Goal: Information Seeking & Learning: Learn about a topic

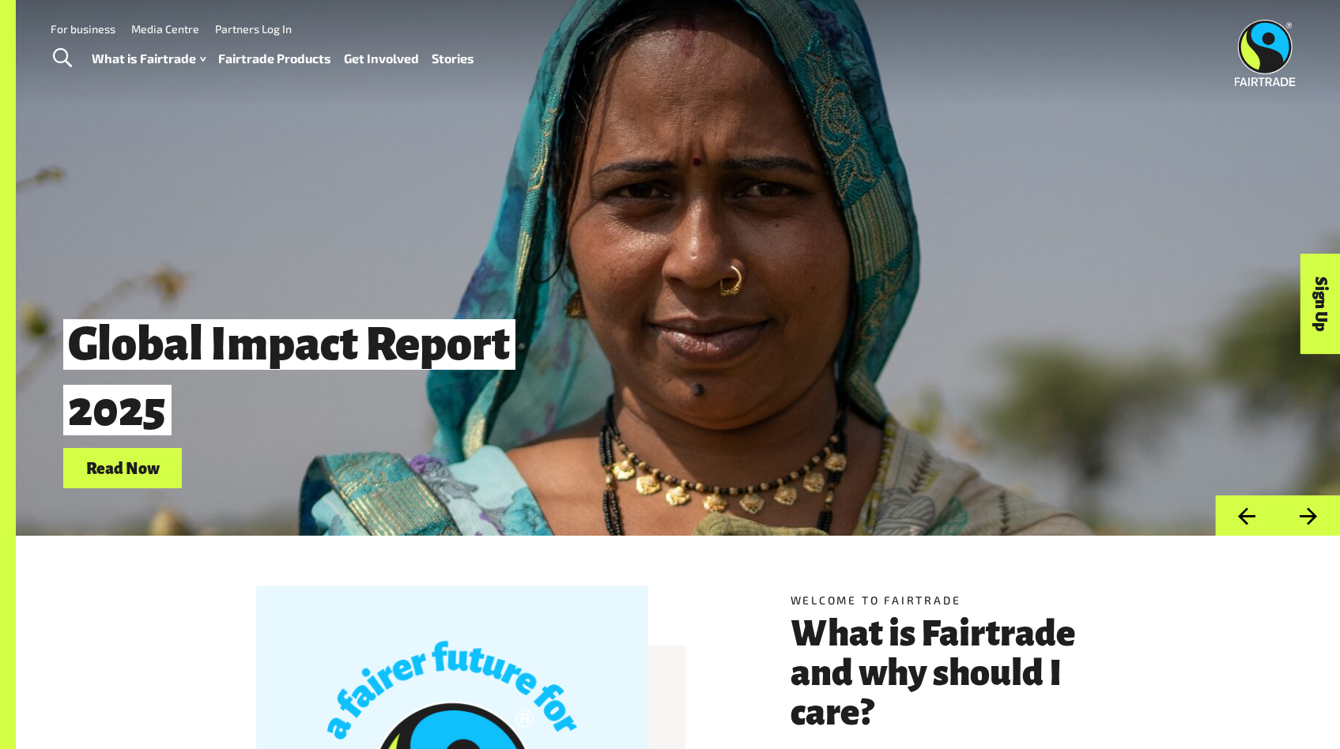
click at [103, 28] on link "For business" at bounding box center [83, 28] width 65 height 13
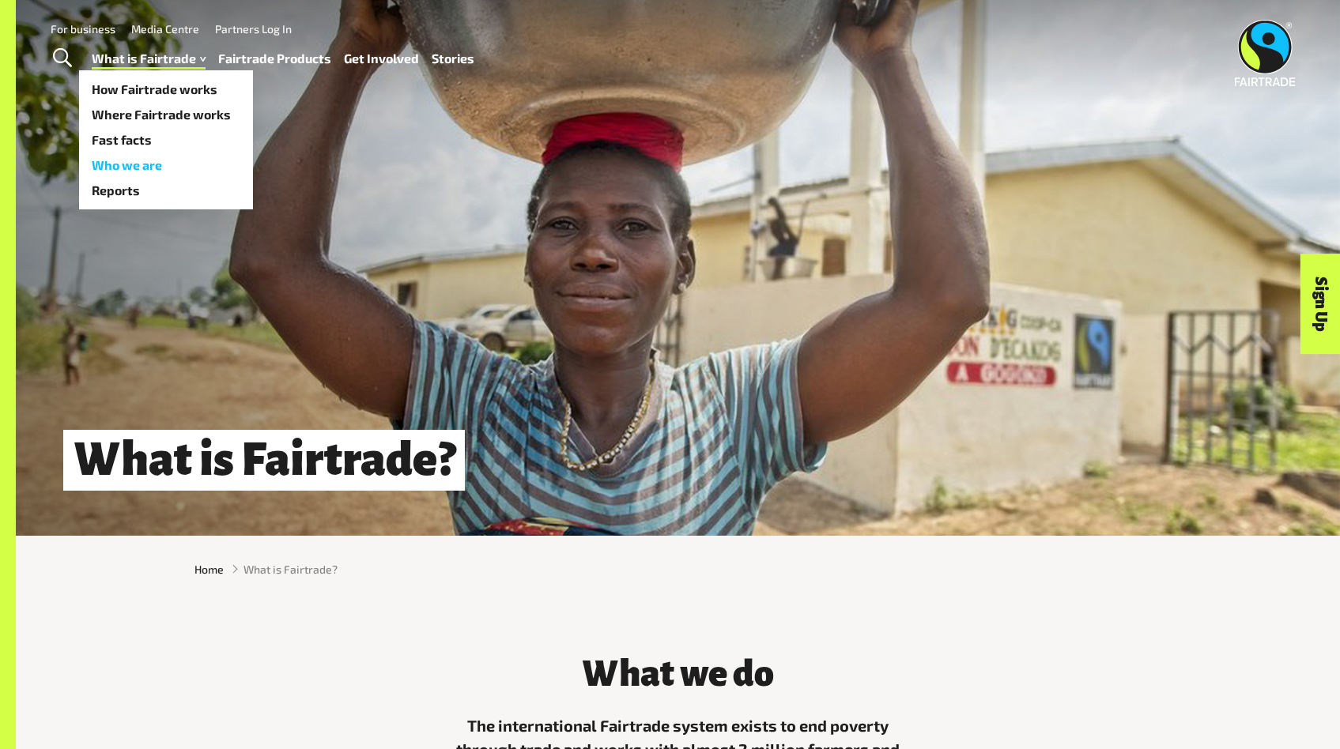
click at [181, 162] on link "Who we are" at bounding box center [166, 165] width 174 height 25
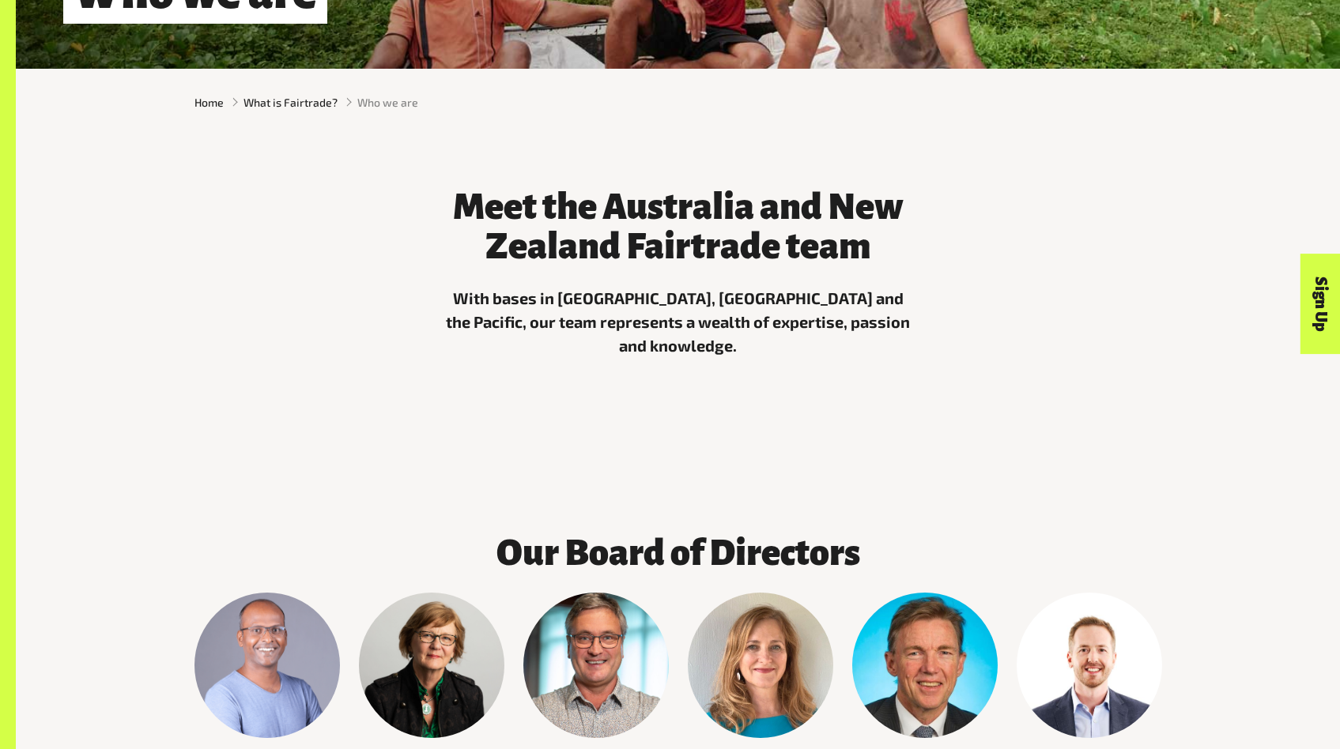
scroll to position [488, 0]
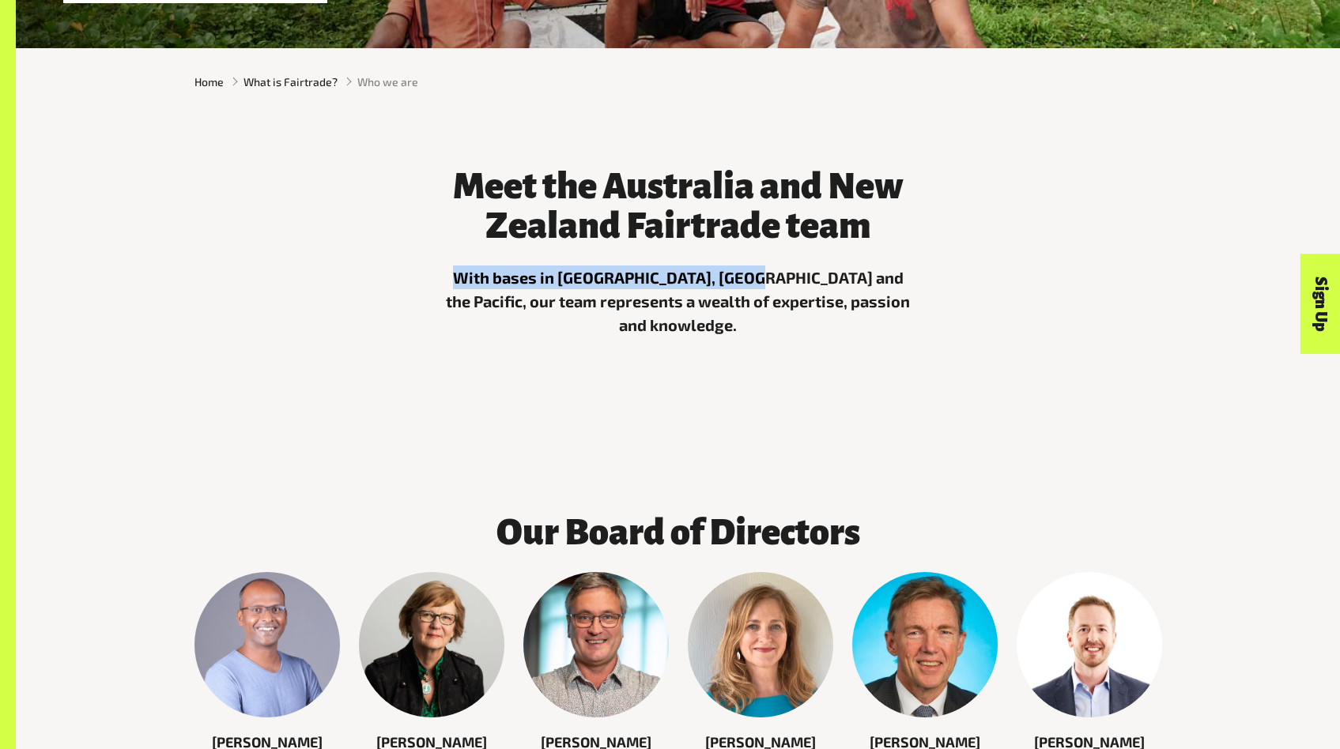
drag, startPoint x: 656, startPoint y: 287, endPoint x: 867, endPoint y: 294, distance: 211.1
click at [785, 292] on p "With bases in [GEOGRAPHIC_DATA], [GEOGRAPHIC_DATA] and the Pacific, our team re…" at bounding box center [678, 301] width 474 height 71
click at [867, 294] on p "With bases in [GEOGRAPHIC_DATA], [GEOGRAPHIC_DATA] and the Pacific, our team re…" at bounding box center [678, 301] width 474 height 71
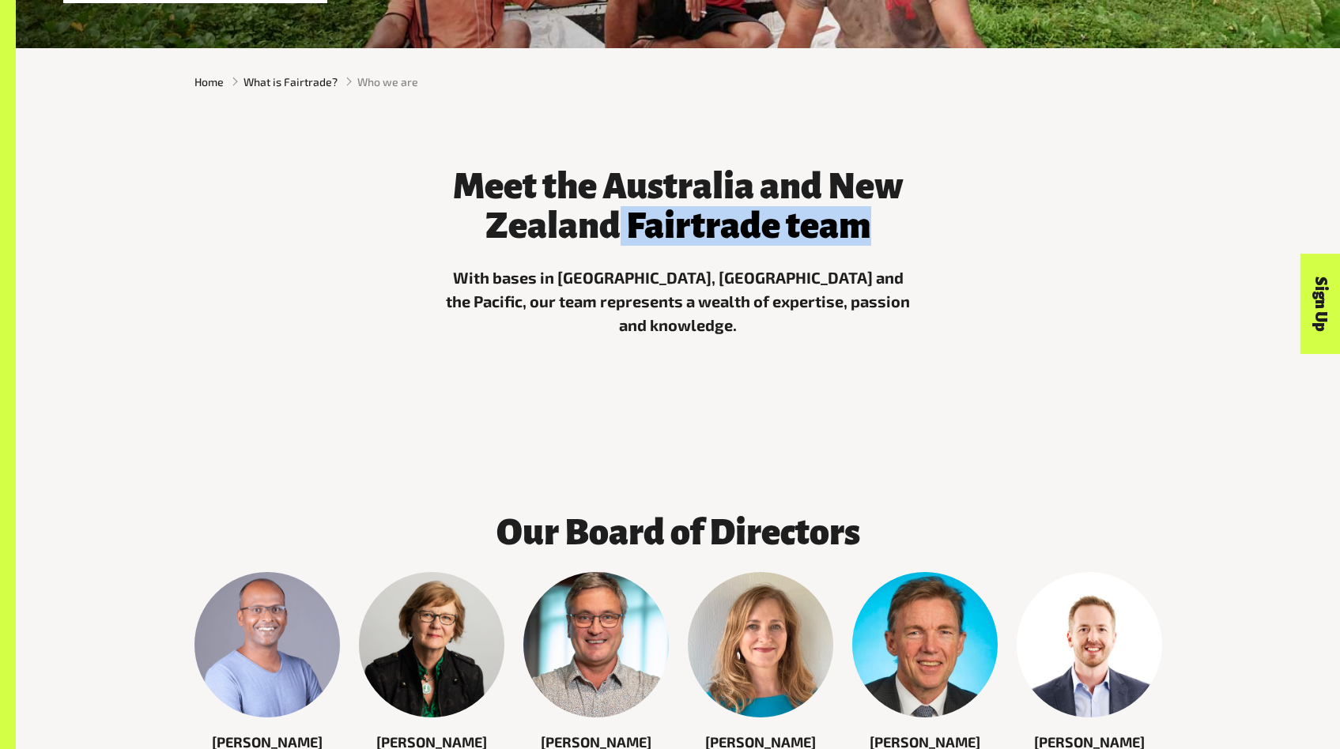
drag, startPoint x: 658, startPoint y: 229, endPoint x: 552, endPoint y: 217, distance: 107.4
click at [574, 220] on h3 "Meet the Australia and New Zealand Fairtrade team" at bounding box center [678, 206] width 474 height 79
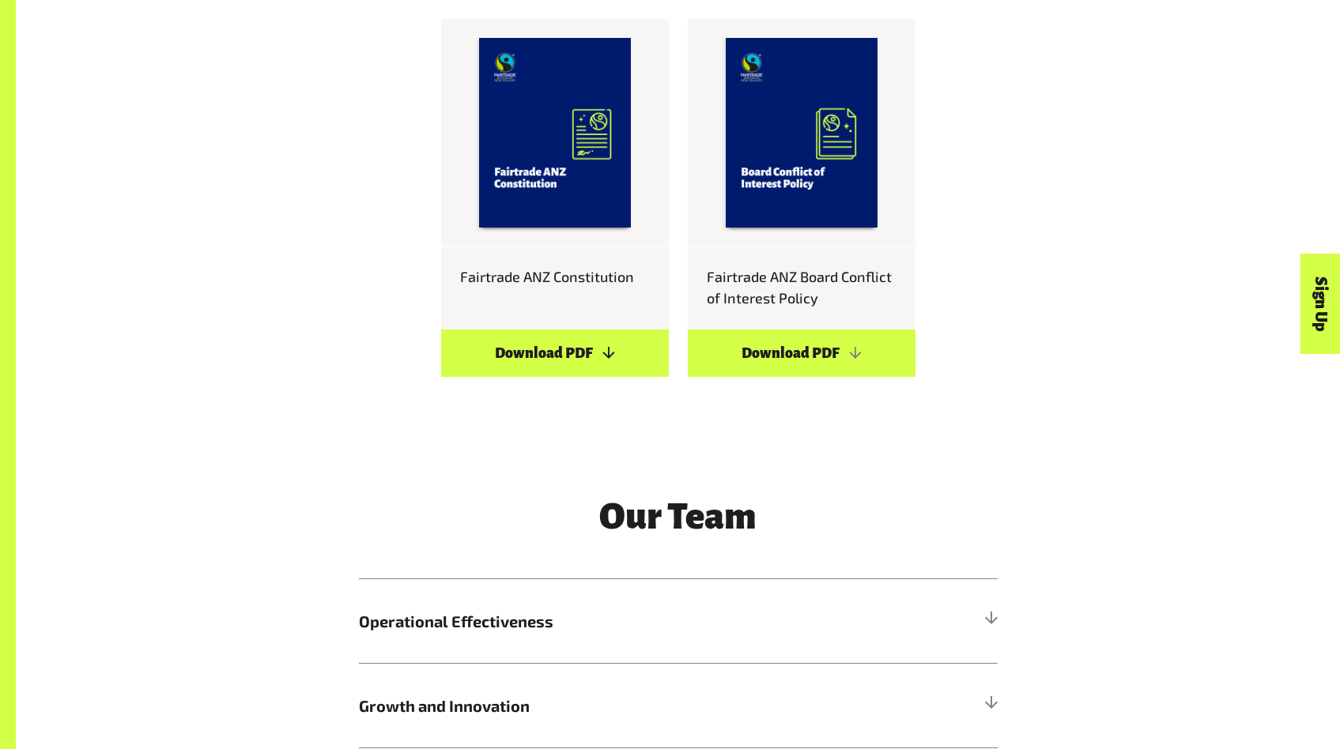
scroll to position [1805, 0]
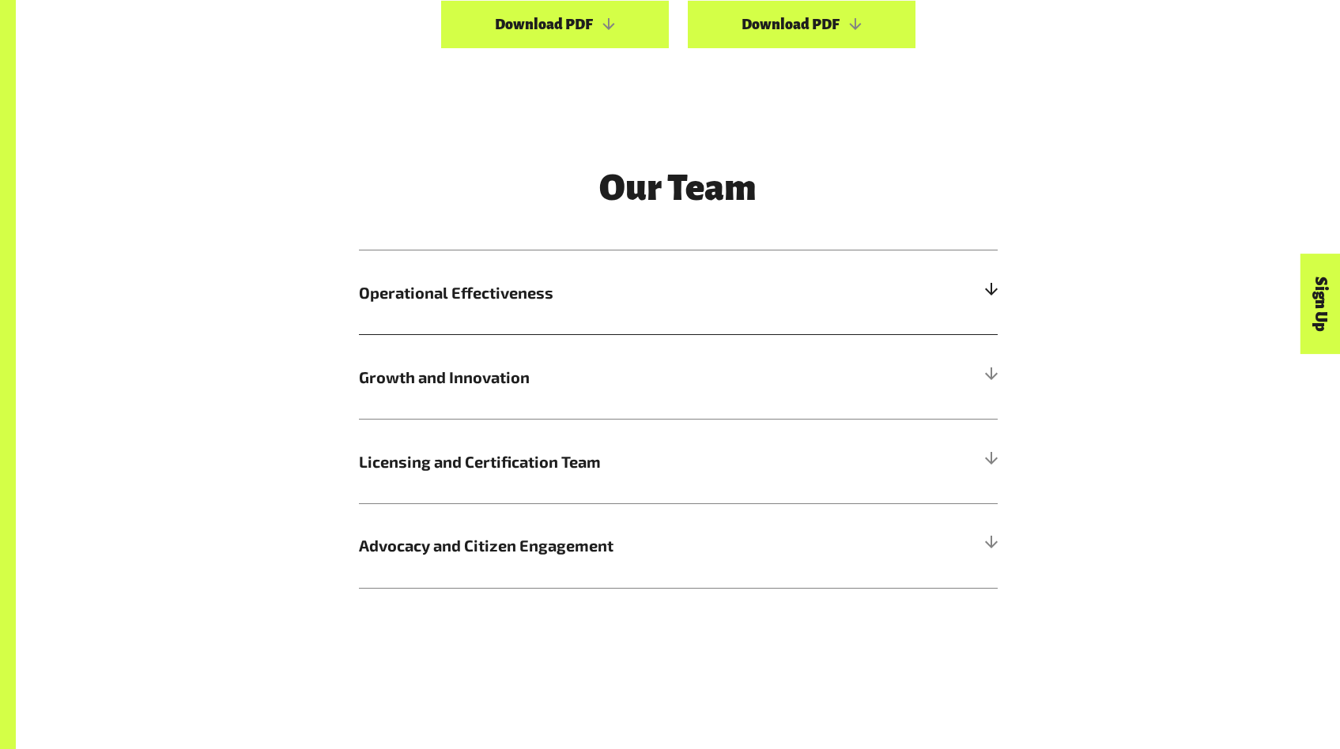
click at [556, 268] on h5 "Operational Effectiveness" at bounding box center [678, 293] width 639 height 85
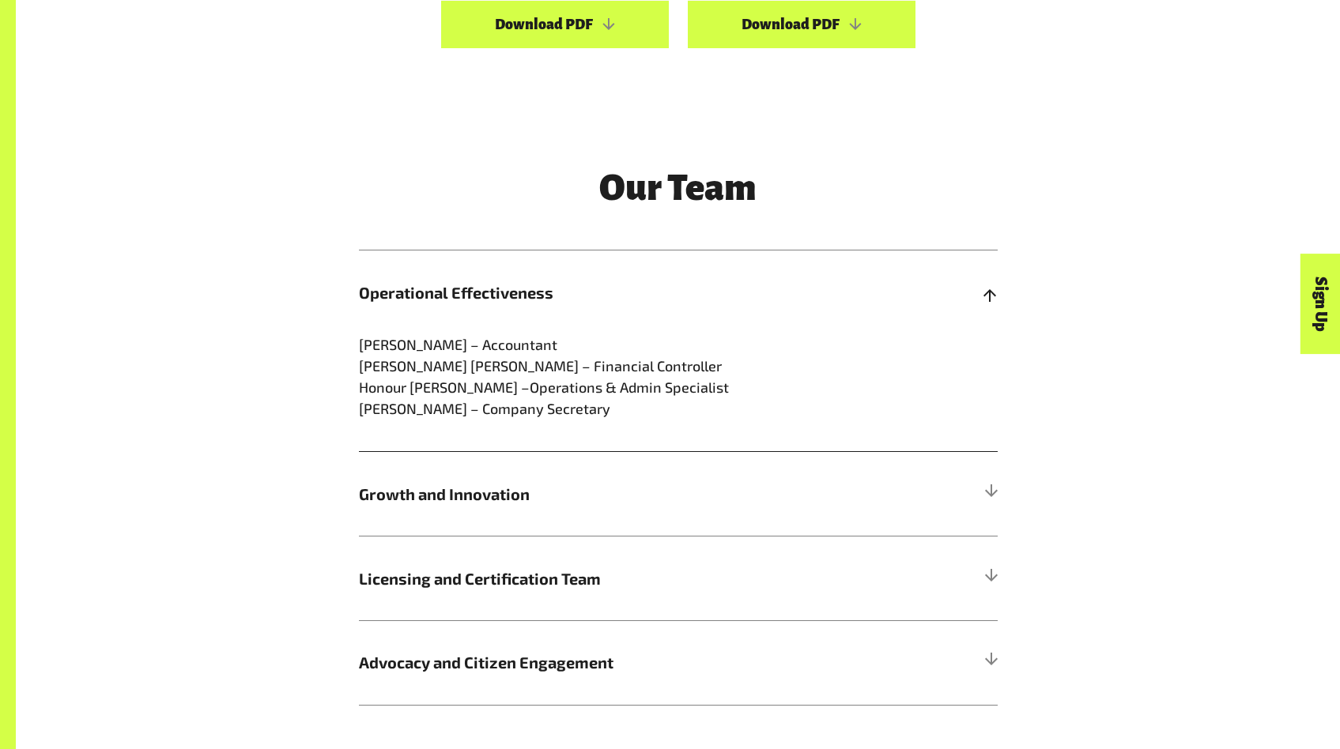
click at [558, 275] on h5 "Operational Effectiveness" at bounding box center [678, 293] width 639 height 85
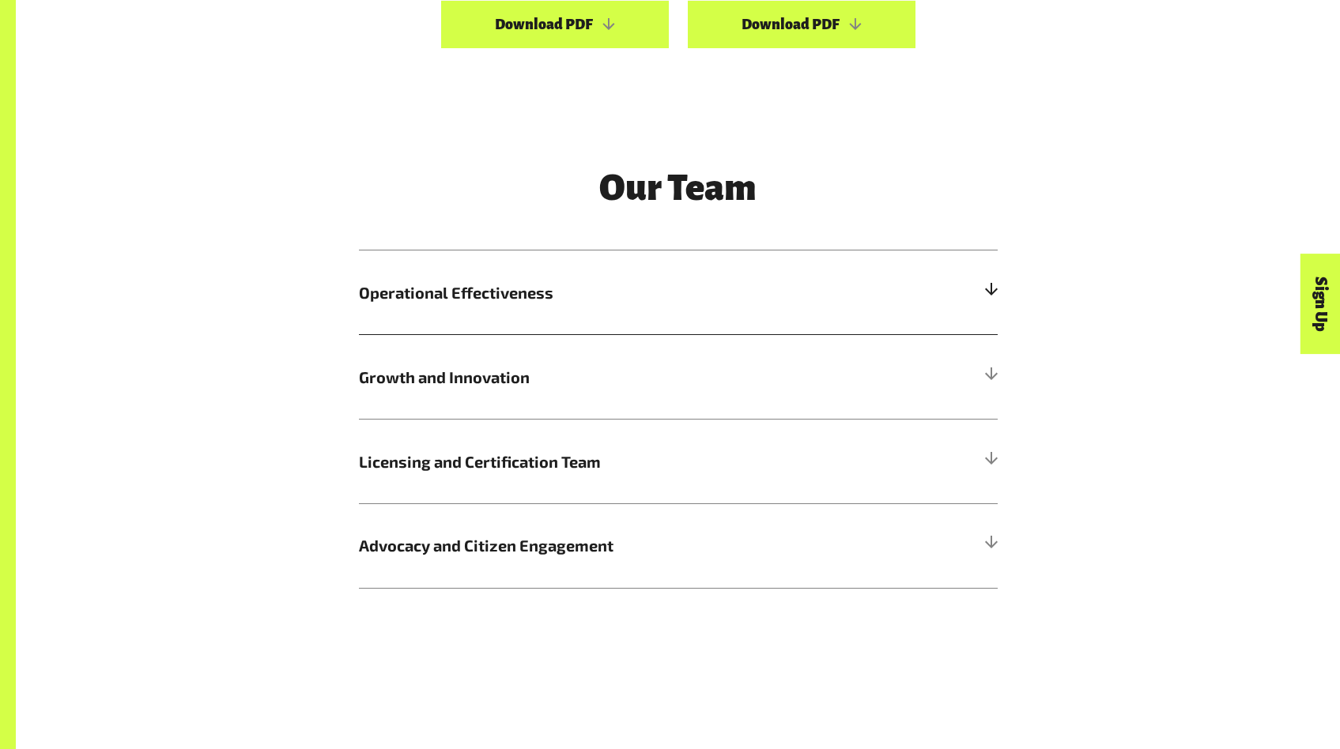
scroll to position [1826, 0]
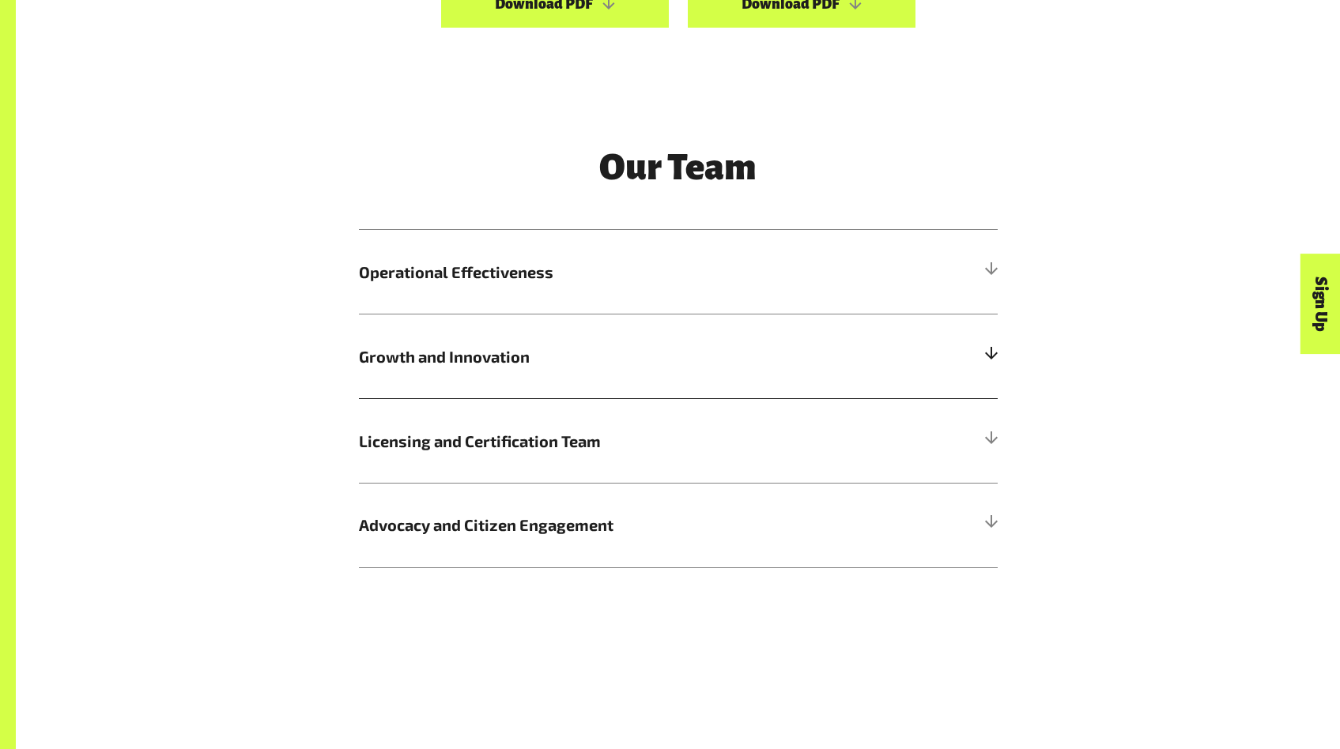
click at [665, 375] on h5 "Growth and Innovation" at bounding box center [678, 356] width 639 height 85
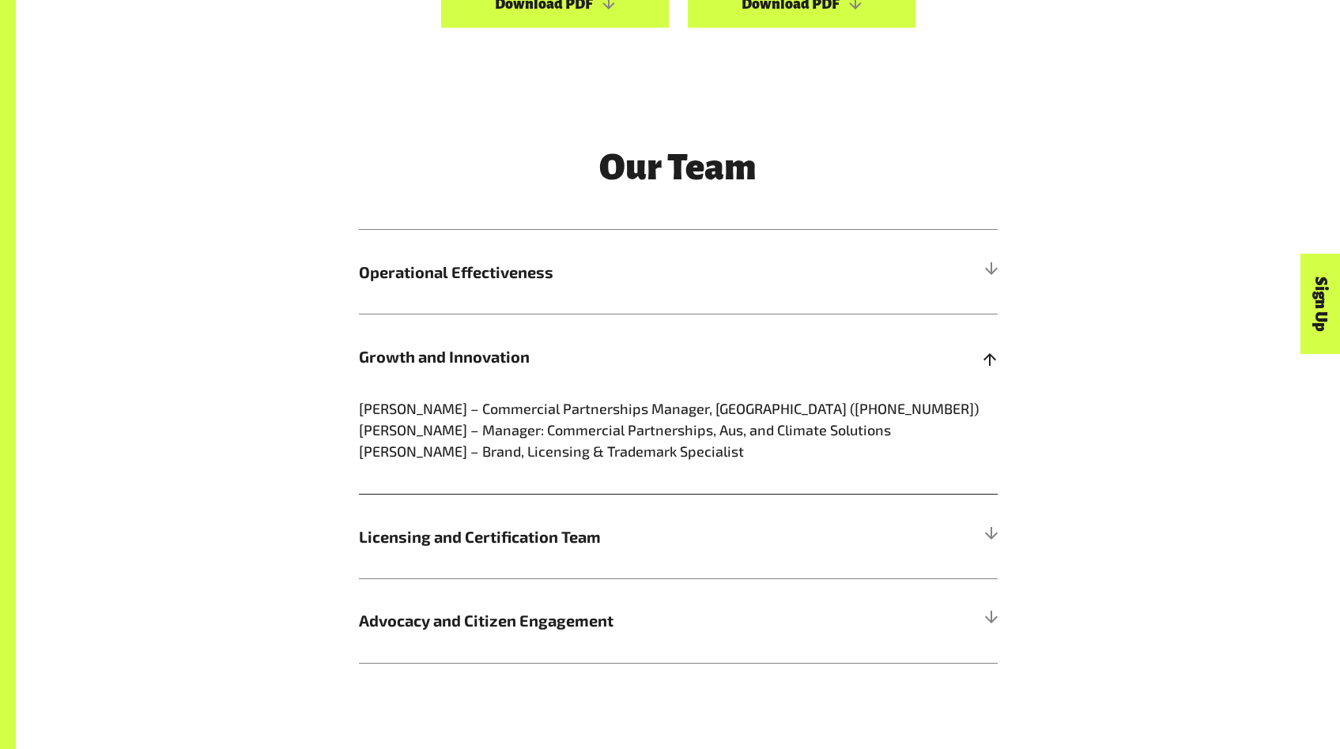
click at [667, 373] on h5 "Growth and Innovation" at bounding box center [678, 356] width 639 height 85
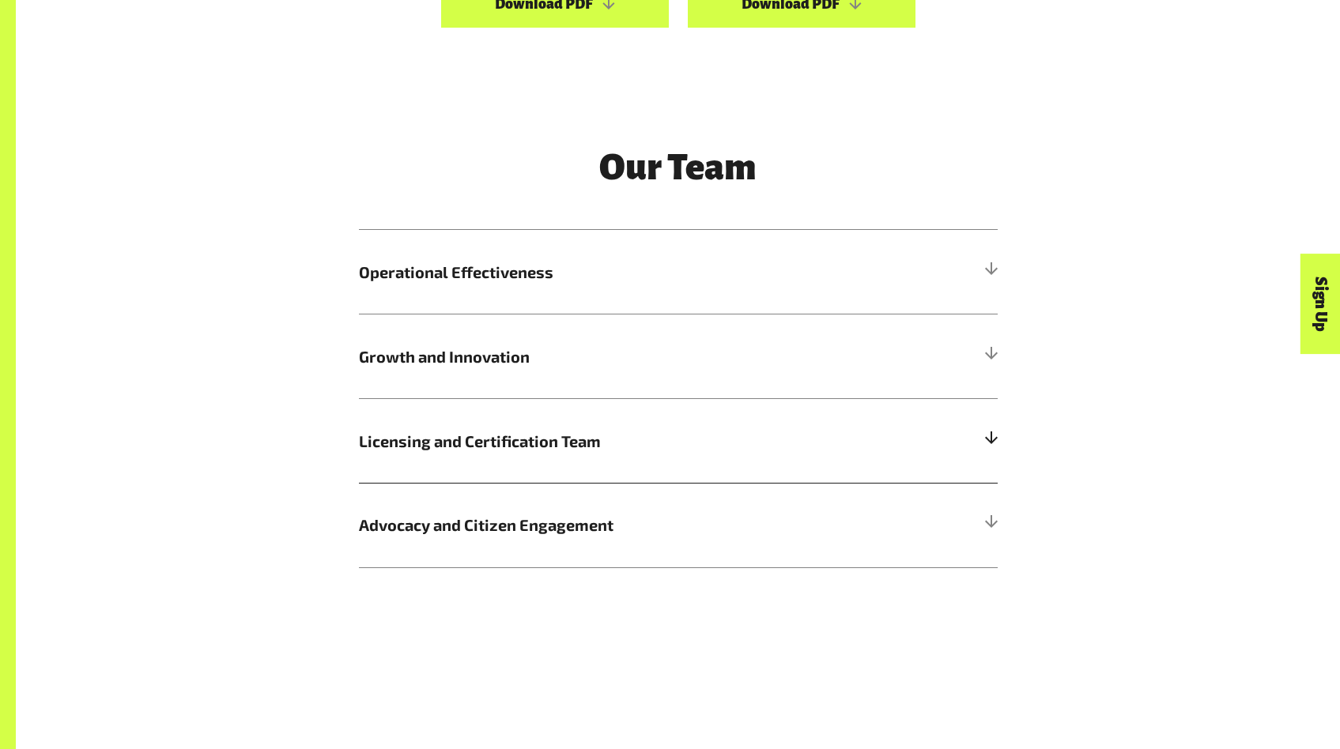
click at [648, 462] on h5 "Licensing and Certification Team" at bounding box center [678, 440] width 639 height 85
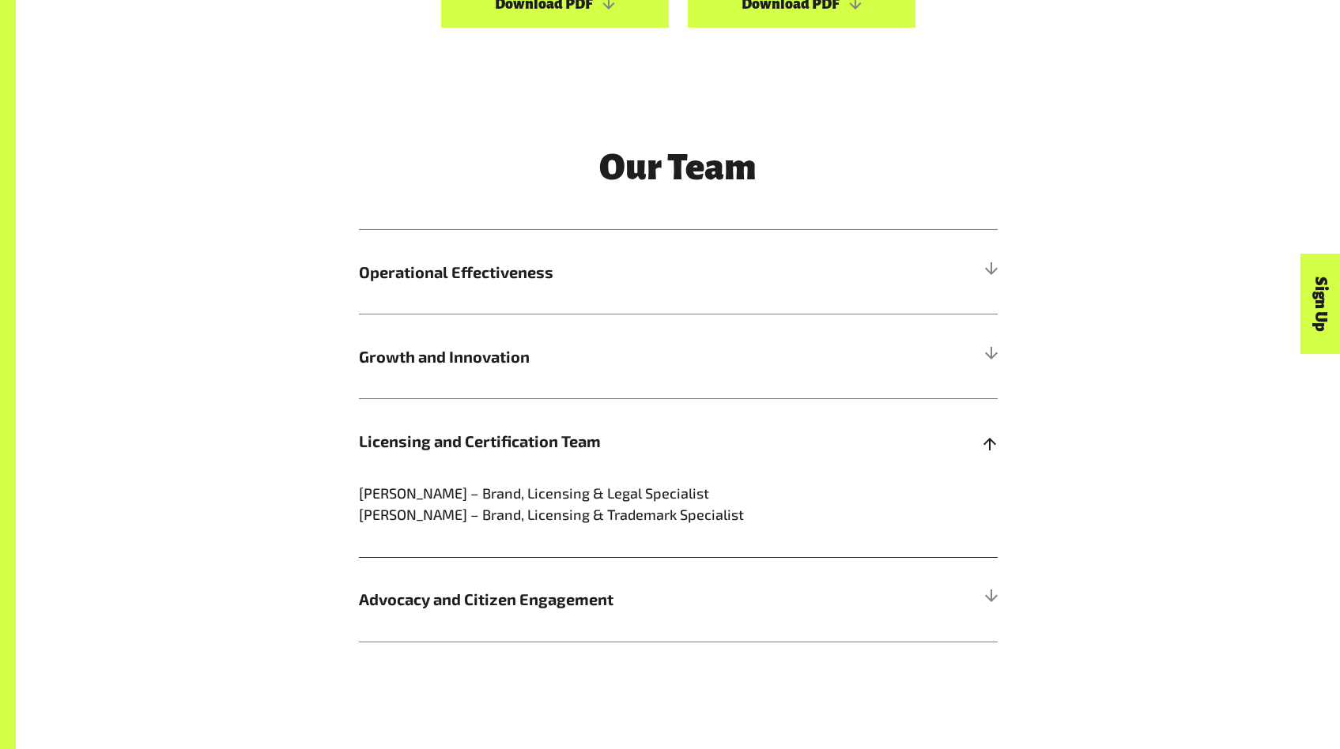
click at [653, 458] on h5 "Licensing and Certification Team" at bounding box center [678, 440] width 639 height 85
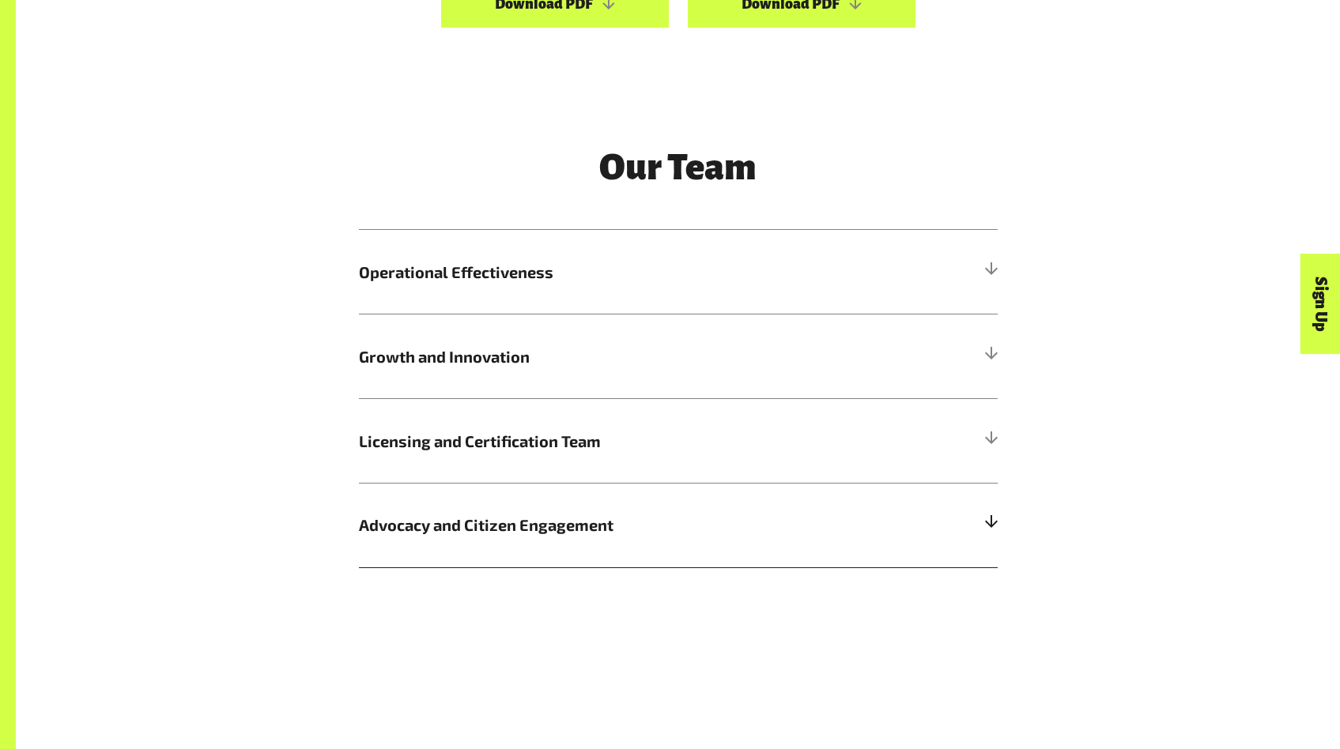
click at [743, 563] on h5 "Advocacy and Citizen Engagement" at bounding box center [678, 525] width 639 height 85
click at [745, 537] on span "Advocacy and Citizen Engagement" at bounding box center [598, 525] width 479 height 24
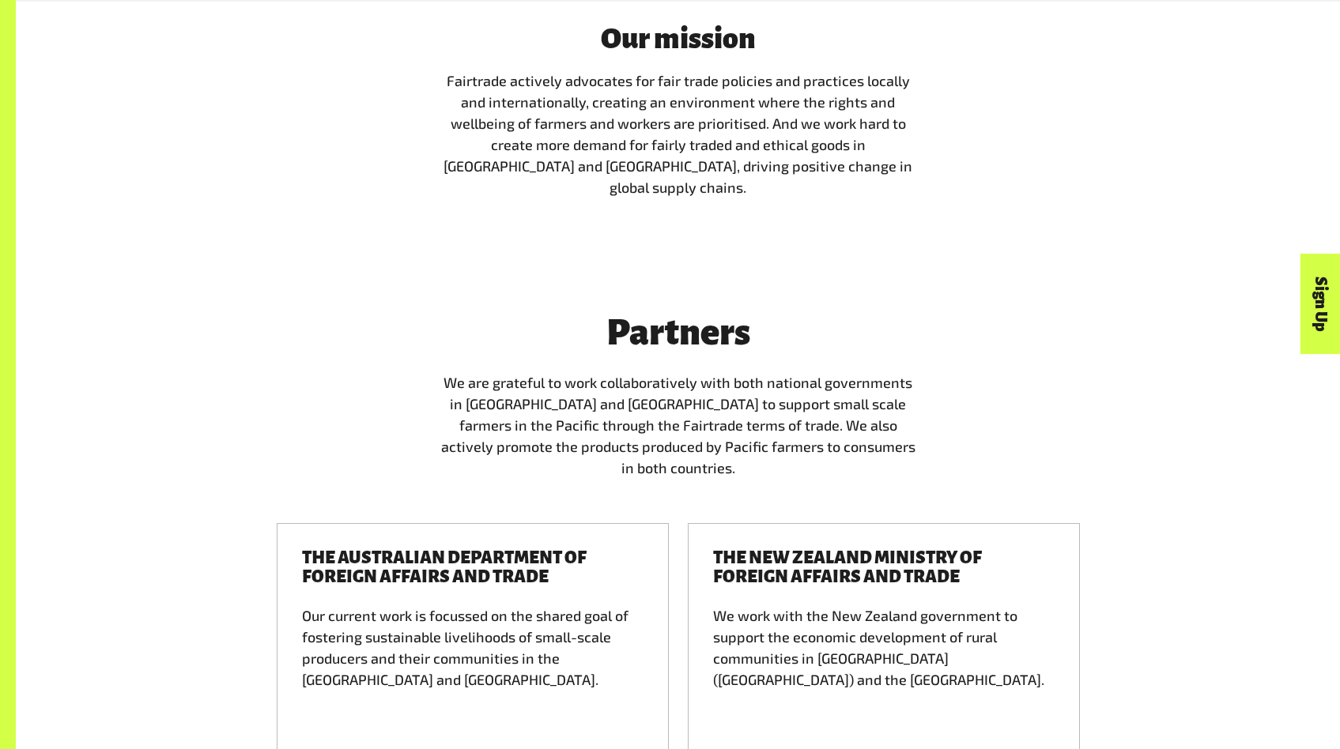
scroll to position [3194, 0]
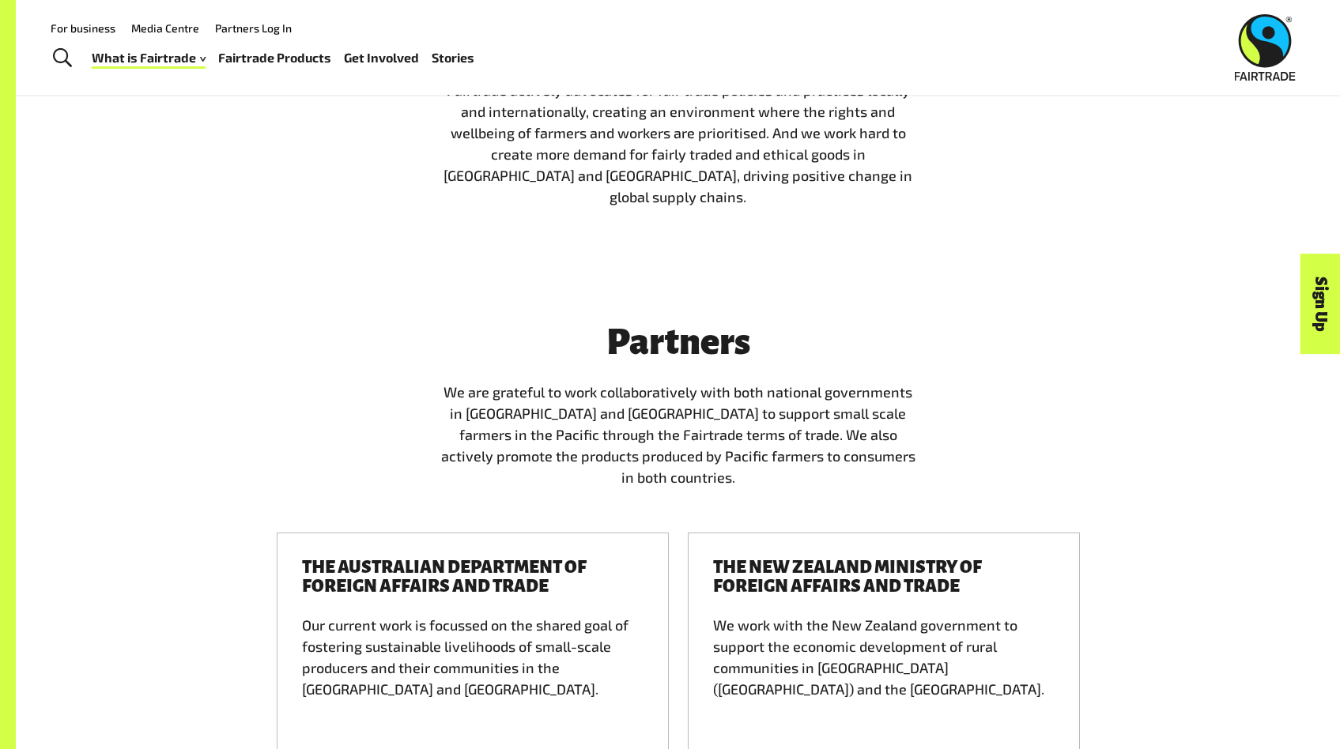
click at [501, 356] on div "Partners We are grateful to work collaboratively with both national governments…" at bounding box center [678, 402] width 493 height 198
drag, startPoint x: 638, startPoint y: 324, endPoint x: 766, endPoint y: 330, distance: 128.2
click at [674, 326] on h4 "Partners" at bounding box center [678, 342] width 474 height 40
click at [793, 332] on h4 "Partners" at bounding box center [678, 342] width 474 height 40
click at [695, 322] on h4 "Partners" at bounding box center [678, 342] width 474 height 40
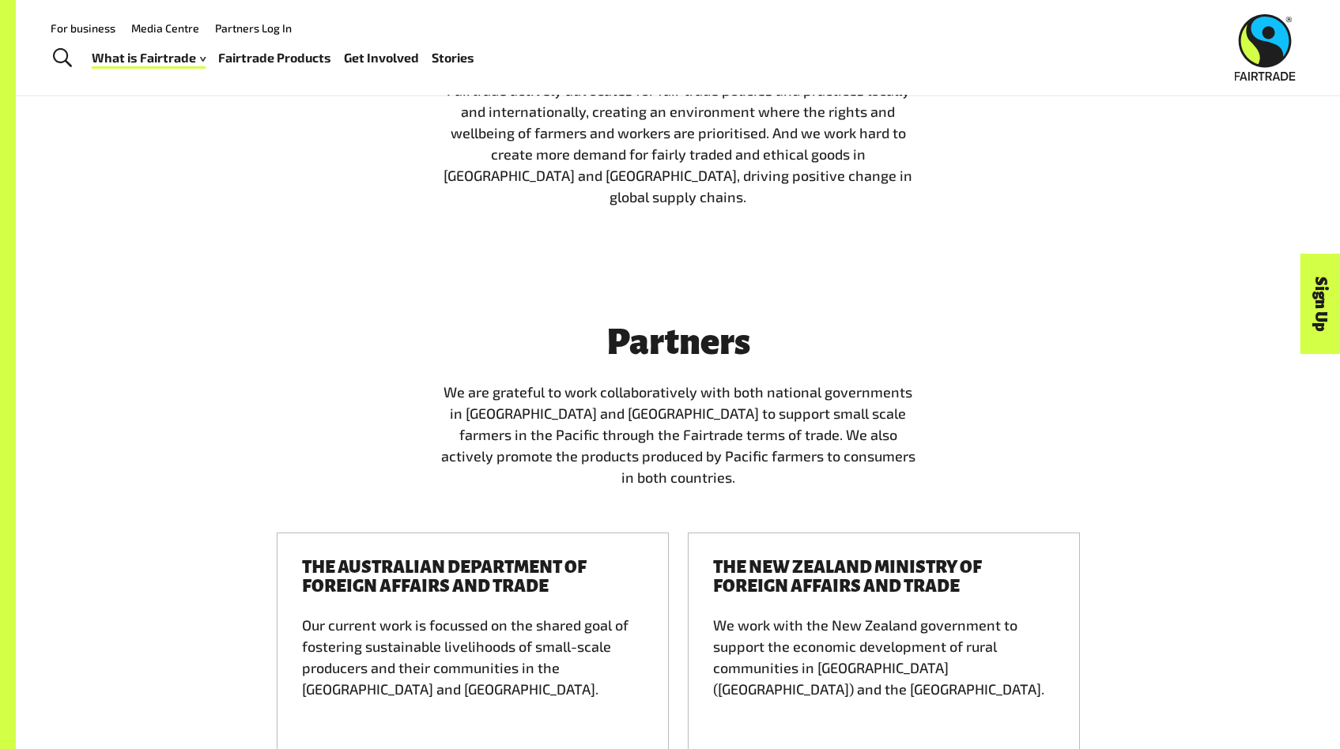
click at [735, 322] on h4 "Partners" at bounding box center [678, 342] width 474 height 40
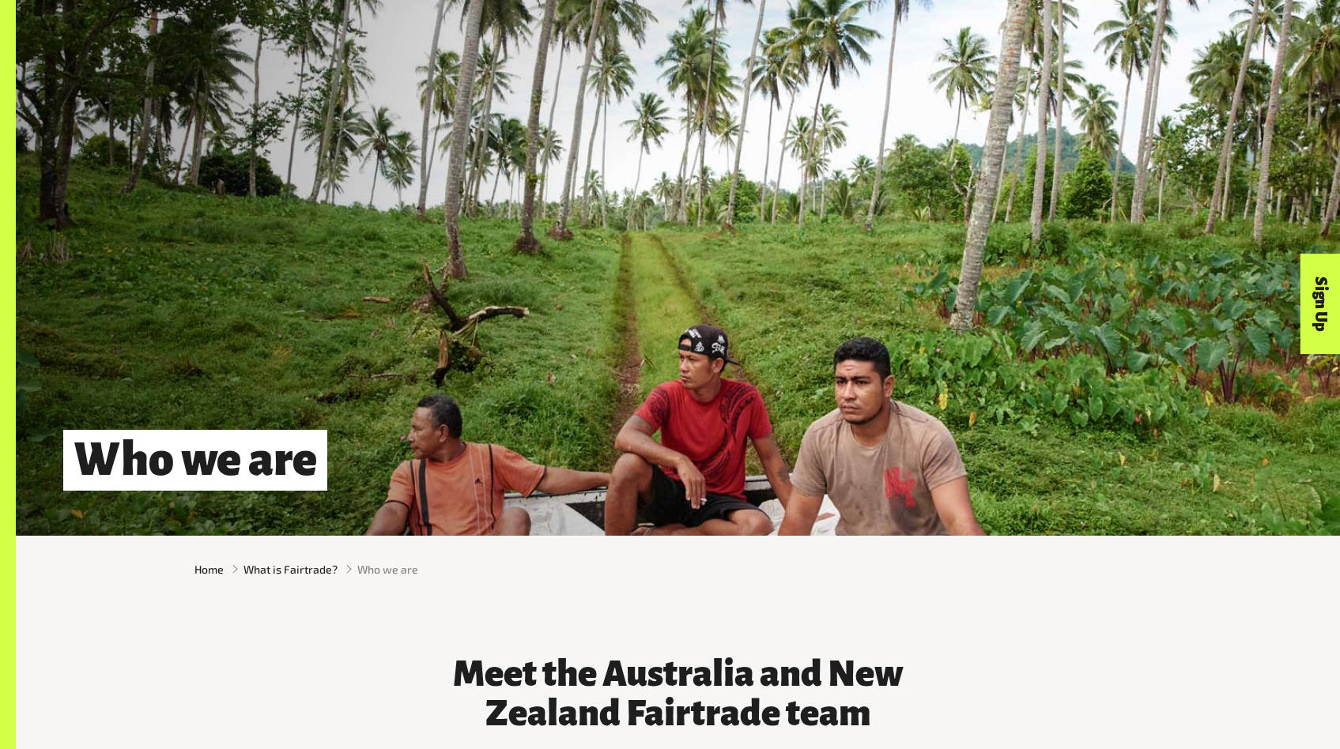
scroll to position [405, 0]
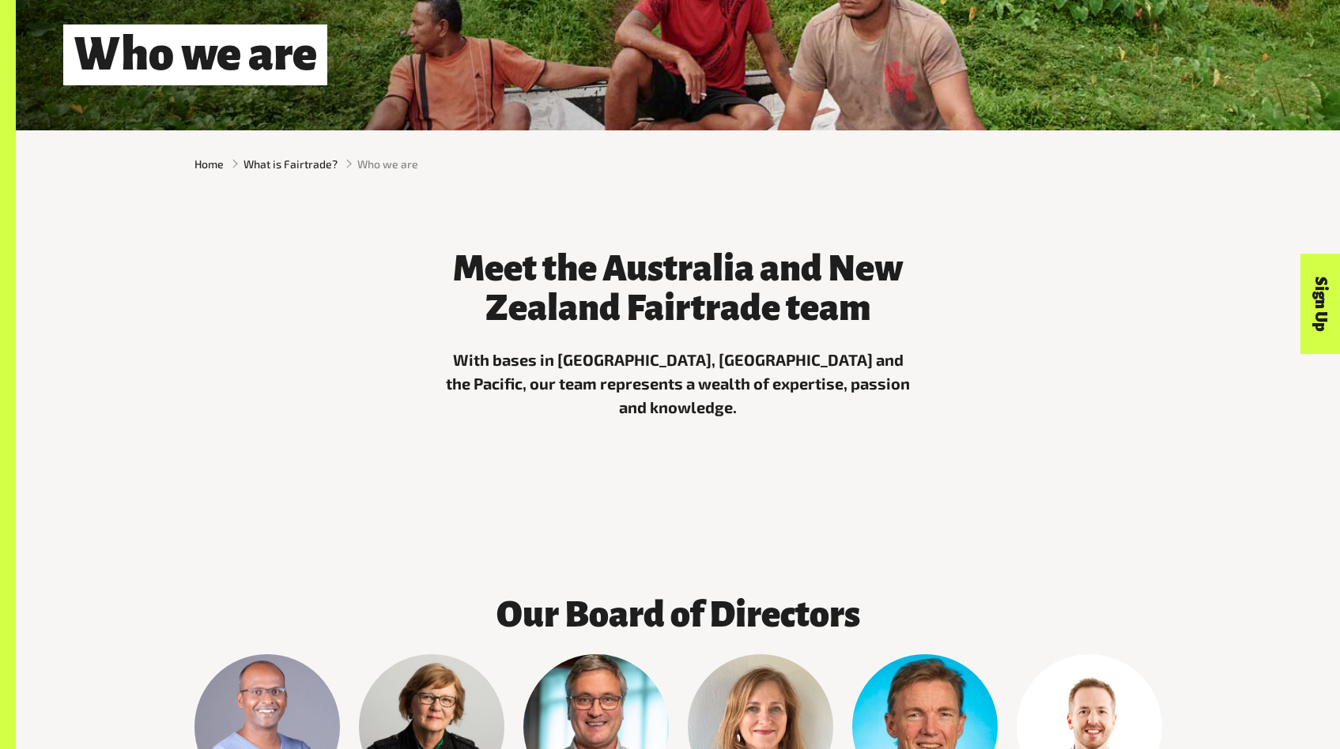
drag, startPoint x: 541, startPoint y: 371, endPoint x: 870, endPoint y: 383, distance: 329.8
click at [860, 383] on p "With bases in [GEOGRAPHIC_DATA], [GEOGRAPHIC_DATA] and the Pacific, our team re…" at bounding box center [678, 383] width 474 height 71
click at [870, 383] on p "With bases in [GEOGRAPHIC_DATA], [GEOGRAPHIC_DATA] and the Pacific, our team re…" at bounding box center [678, 383] width 474 height 71
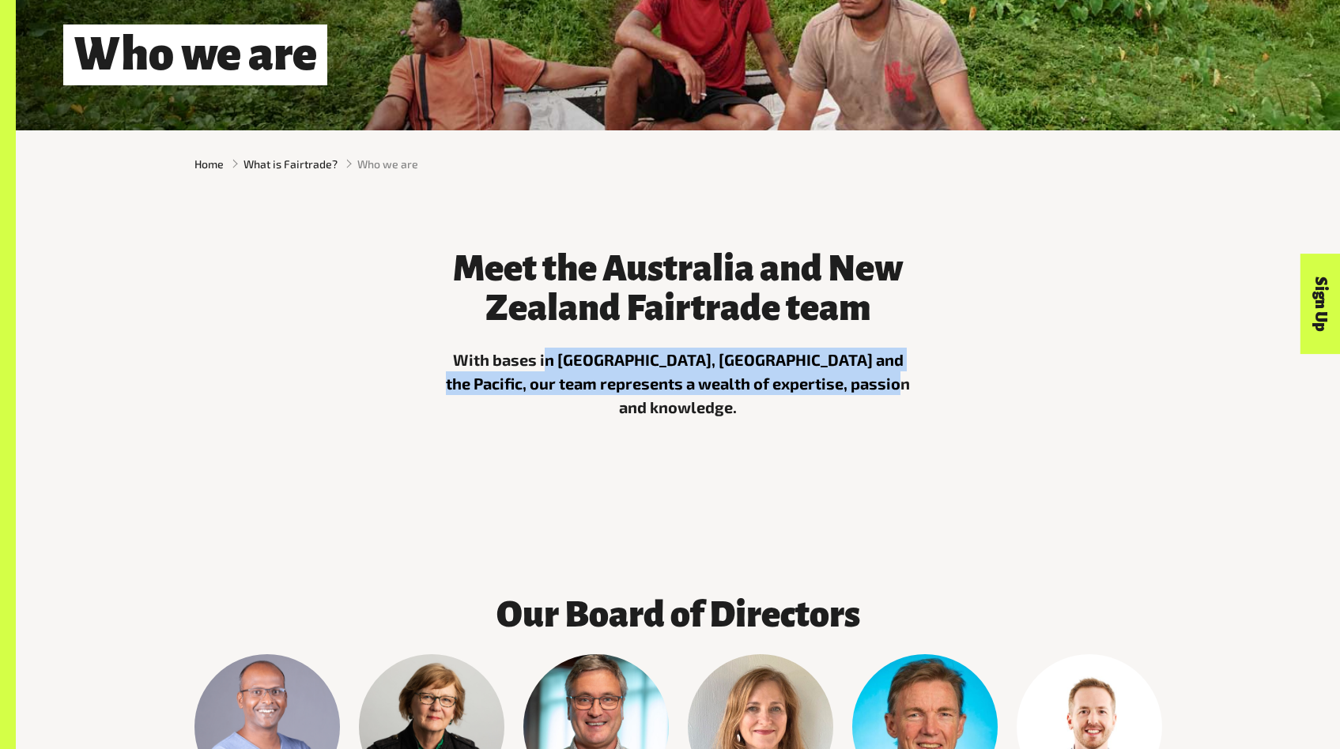
drag, startPoint x: 878, startPoint y: 384, endPoint x: 541, endPoint y: 374, distance: 337.6
click at [541, 374] on p "With bases in [GEOGRAPHIC_DATA], [GEOGRAPHIC_DATA] and the Pacific, our team re…" at bounding box center [678, 383] width 474 height 71
drag, startPoint x: 723, startPoint y: 371, endPoint x: 874, endPoint y: 377, distance: 151.1
click at [872, 377] on p "With bases in [GEOGRAPHIC_DATA], [GEOGRAPHIC_DATA] and the Pacific, our team re…" at bounding box center [678, 383] width 474 height 71
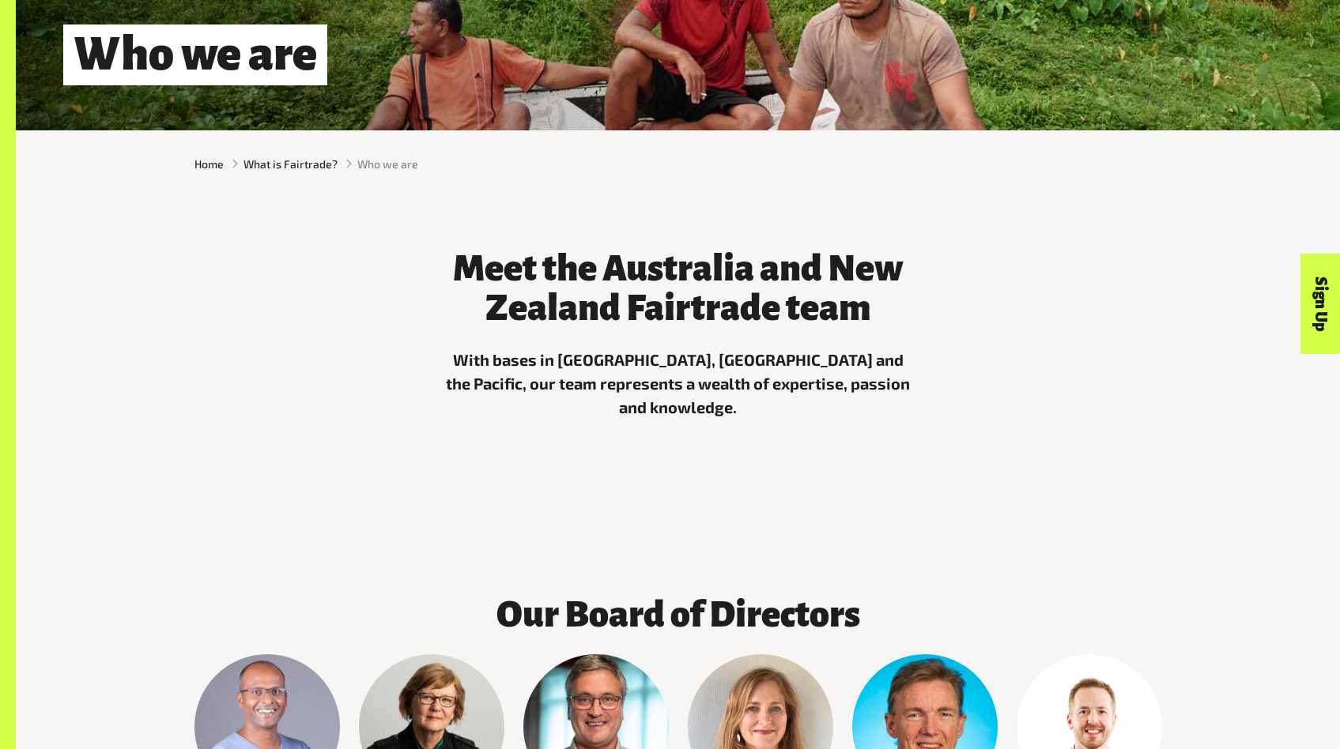
drag, startPoint x: 874, startPoint y: 377, endPoint x: 891, endPoint y: 410, distance: 37.1
click at [874, 376] on p "With bases in [GEOGRAPHIC_DATA], [GEOGRAPHIC_DATA] and the Pacific, our team re…" at bounding box center [678, 383] width 474 height 71
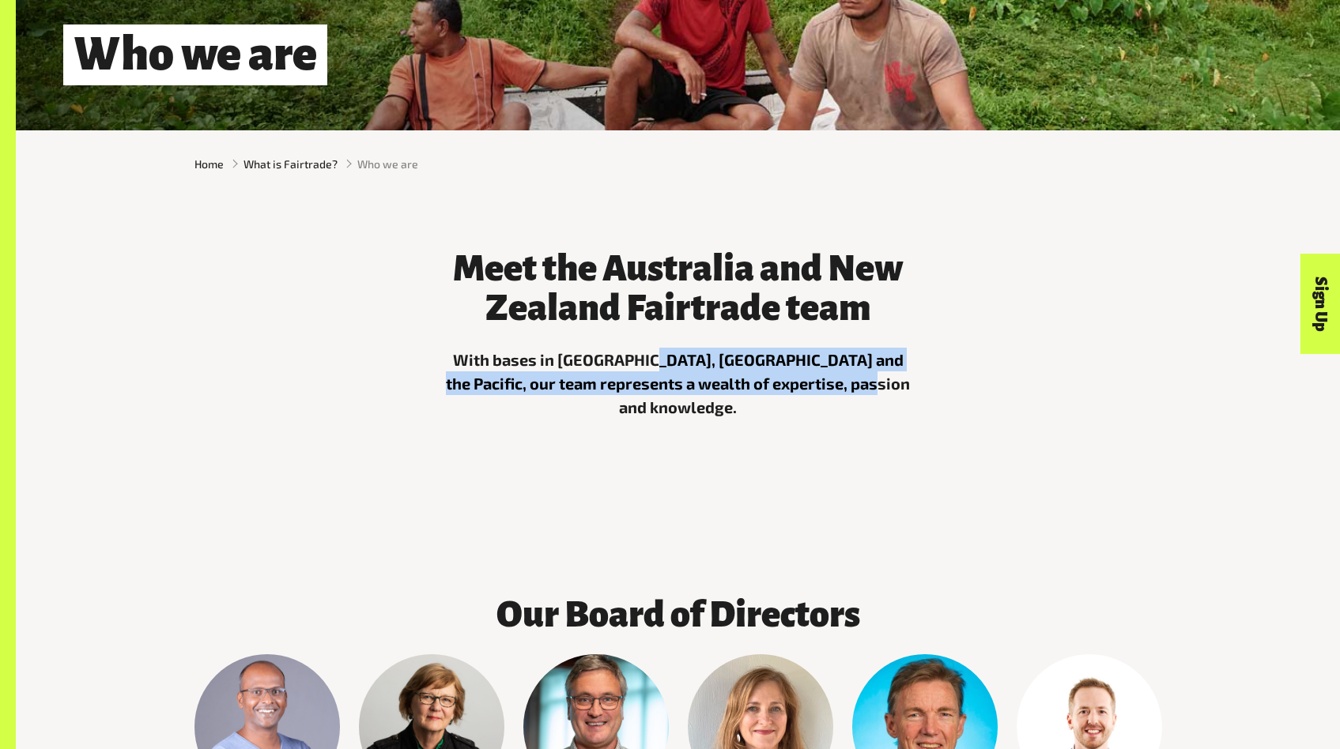
drag, startPoint x: 840, startPoint y: 383, endPoint x: 628, endPoint y: 374, distance: 212.8
click at [628, 374] on p "With bases in [GEOGRAPHIC_DATA], [GEOGRAPHIC_DATA] and the Pacific, our team re…" at bounding box center [678, 383] width 474 height 71
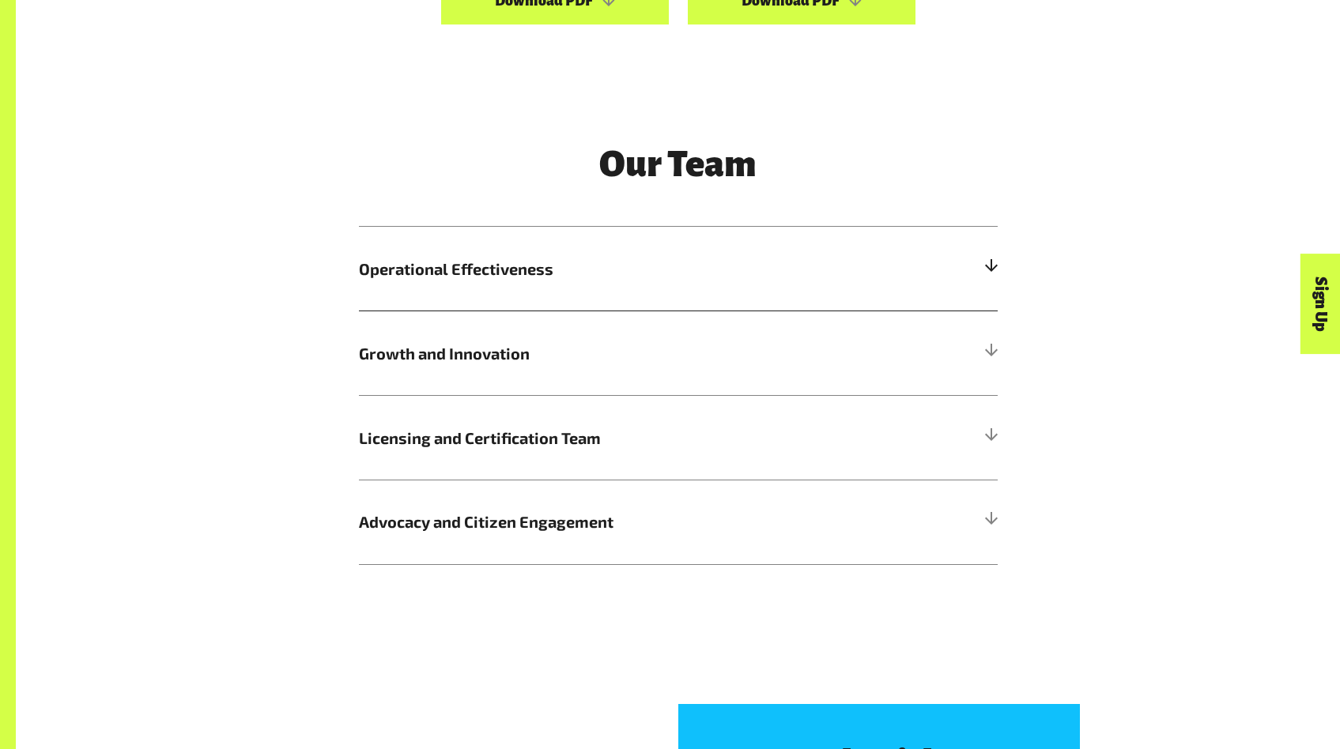
scroll to position [1972, 0]
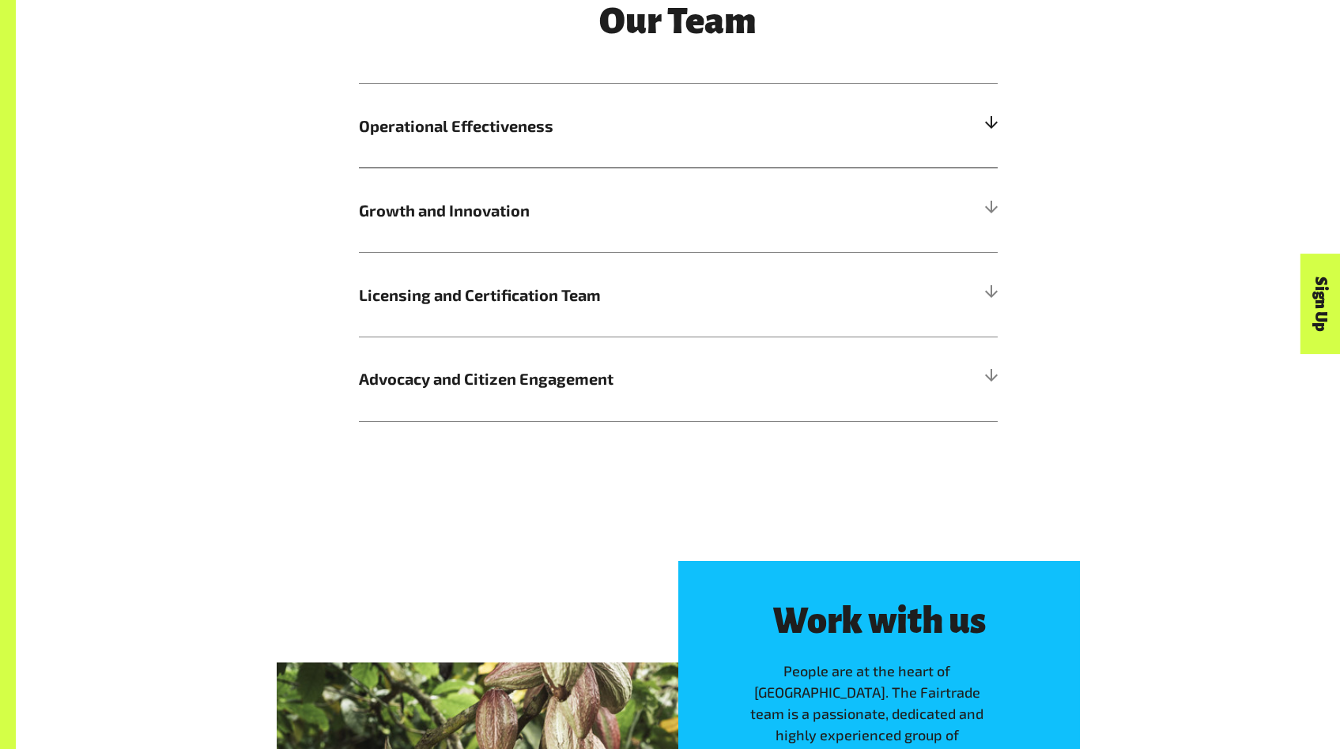
click at [598, 155] on h5 "Operational Effectiveness" at bounding box center [678, 126] width 639 height 85
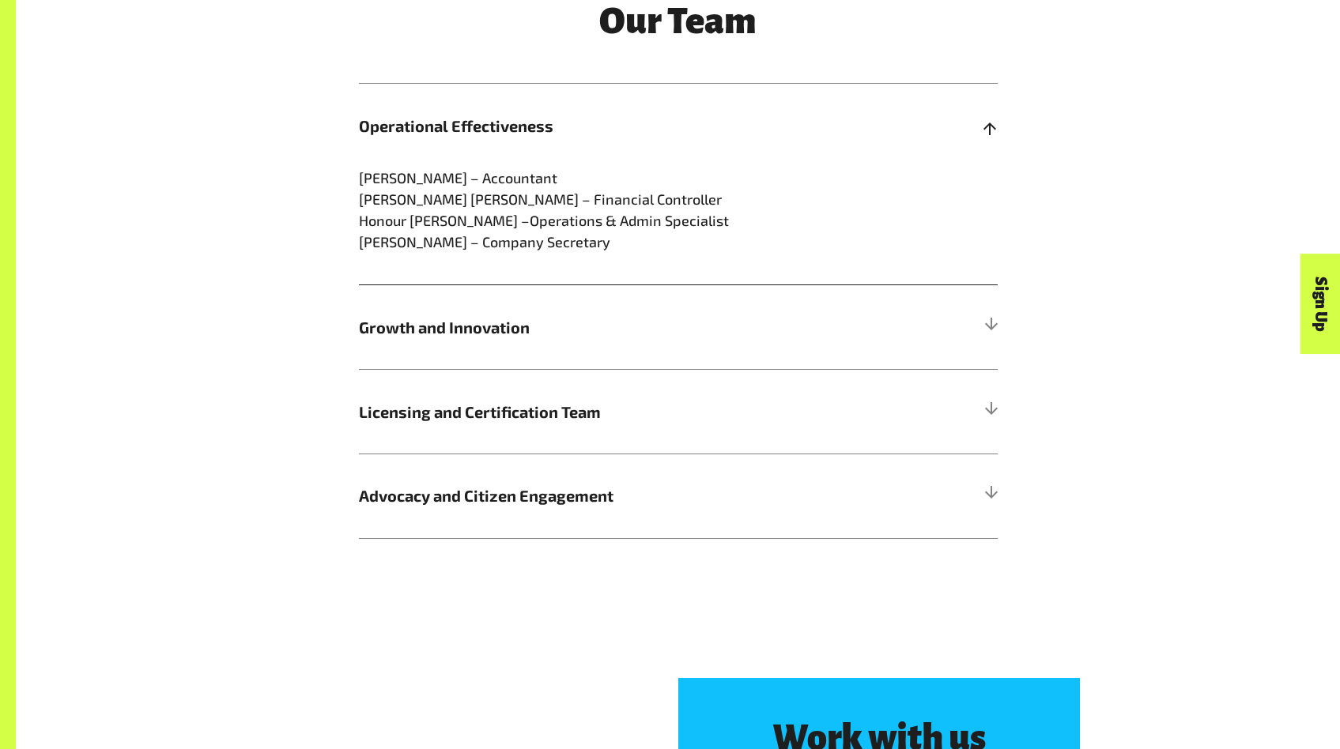
click at [598, 155] on h5 "Operational Effectiveness" at bounding box center [678, 126] width 639 height 85
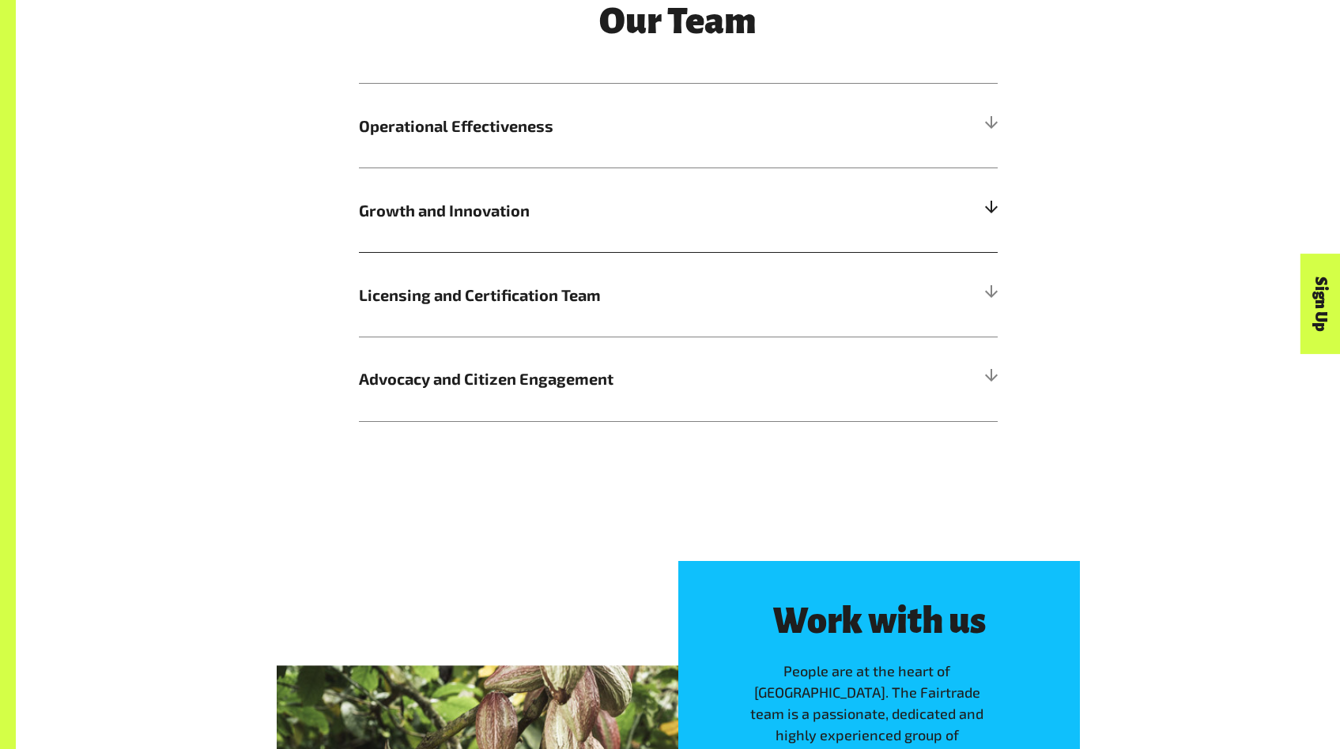
click at [600, 232] on h5 "Growth and Innovation" at bounding box center [678, 210] width 639 height 85
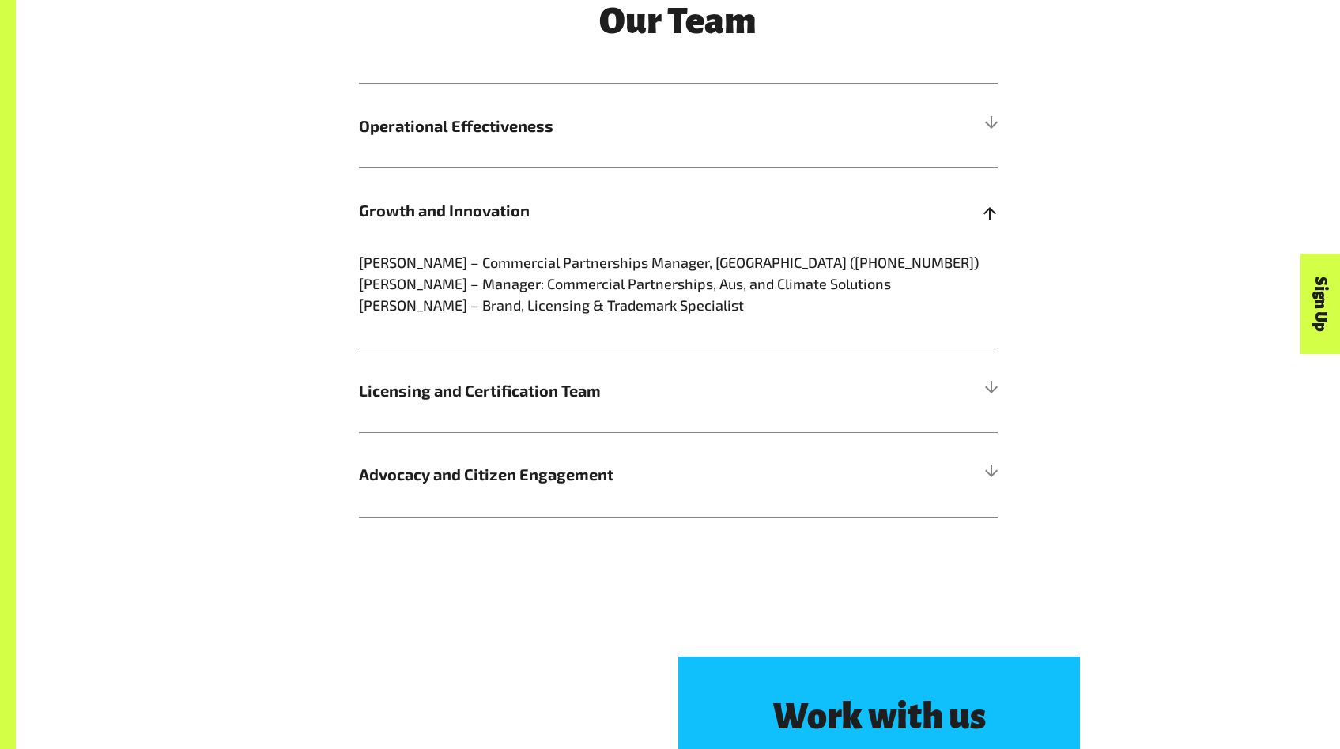
click at [603, 228] on h5 "Growth and Innovation" at bounding box center [678, 210] width 639 height 85
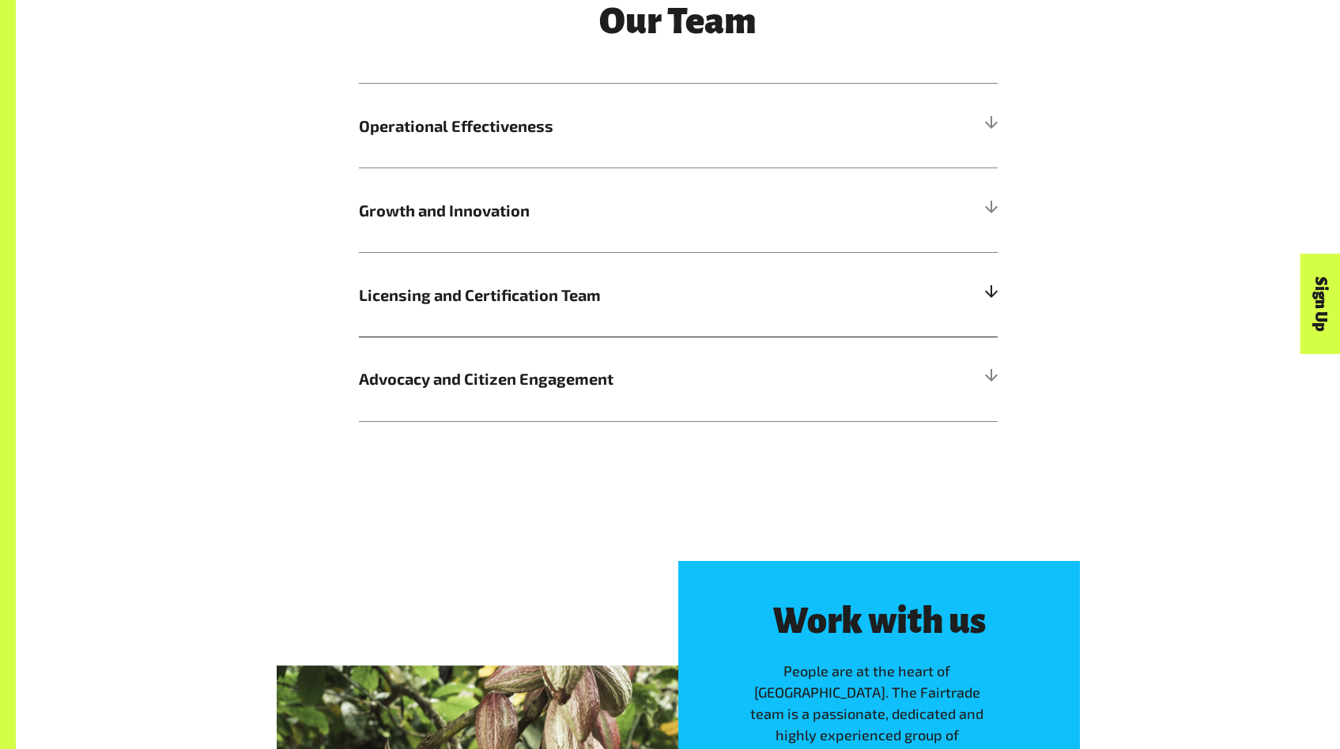
click at [610, 292] on span "Licensing and Certification Team" at bounding box center [598, 295] width 479 height 24
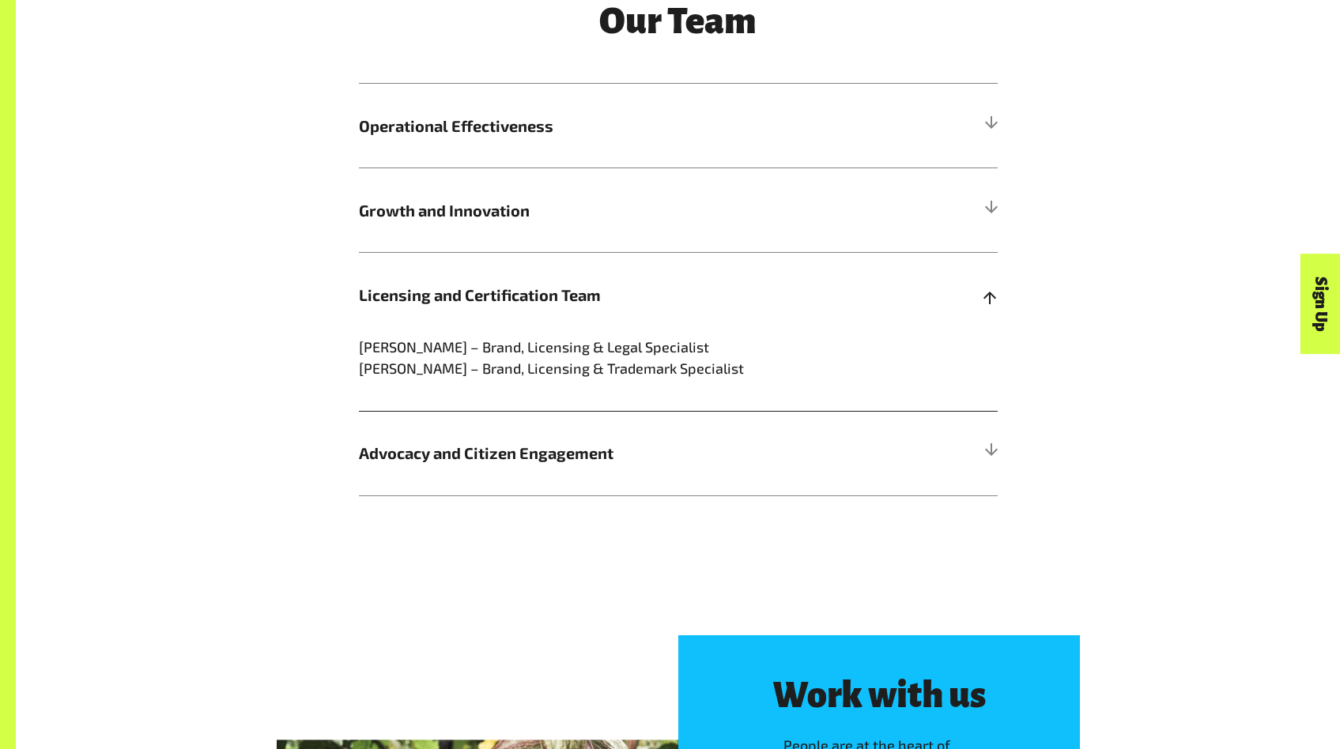
click at [610, 293] on span "Licensing and Certification Team" at bounding box center [598, 295] width 479 height 24
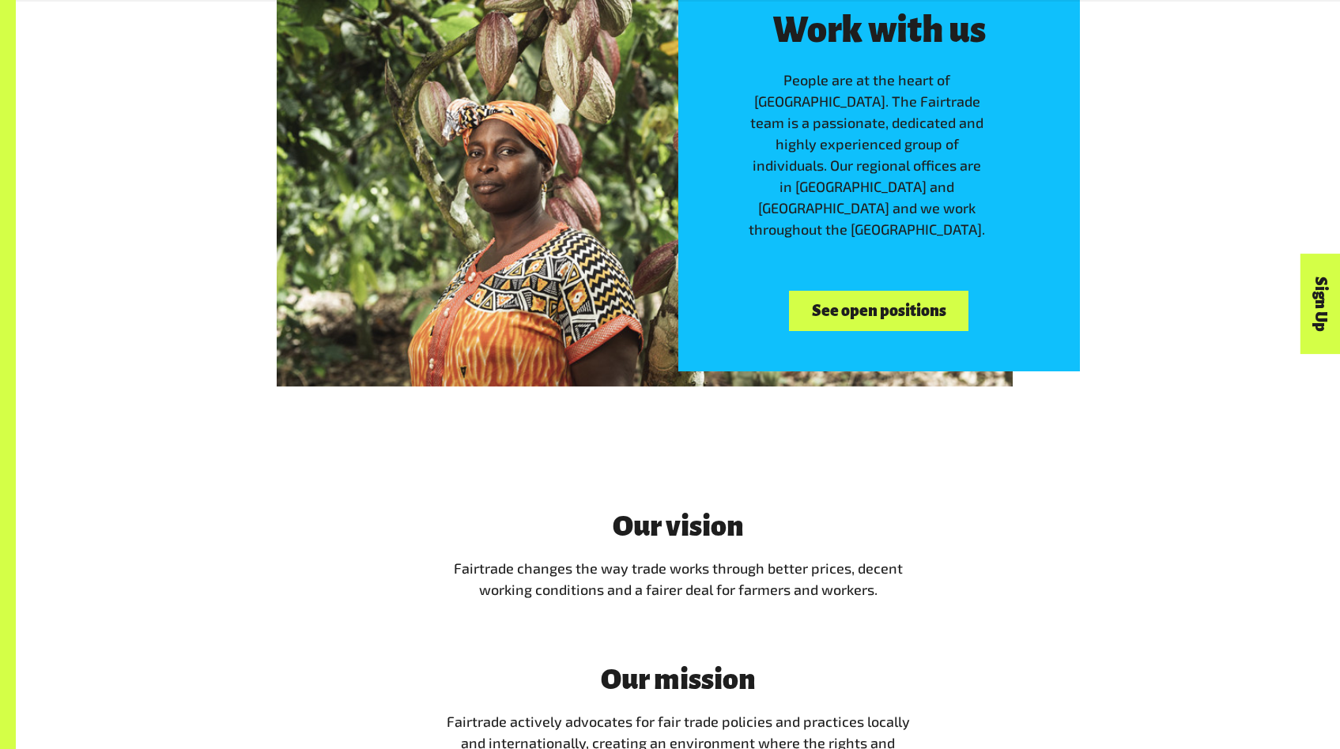
scroll to position [2543, 0]
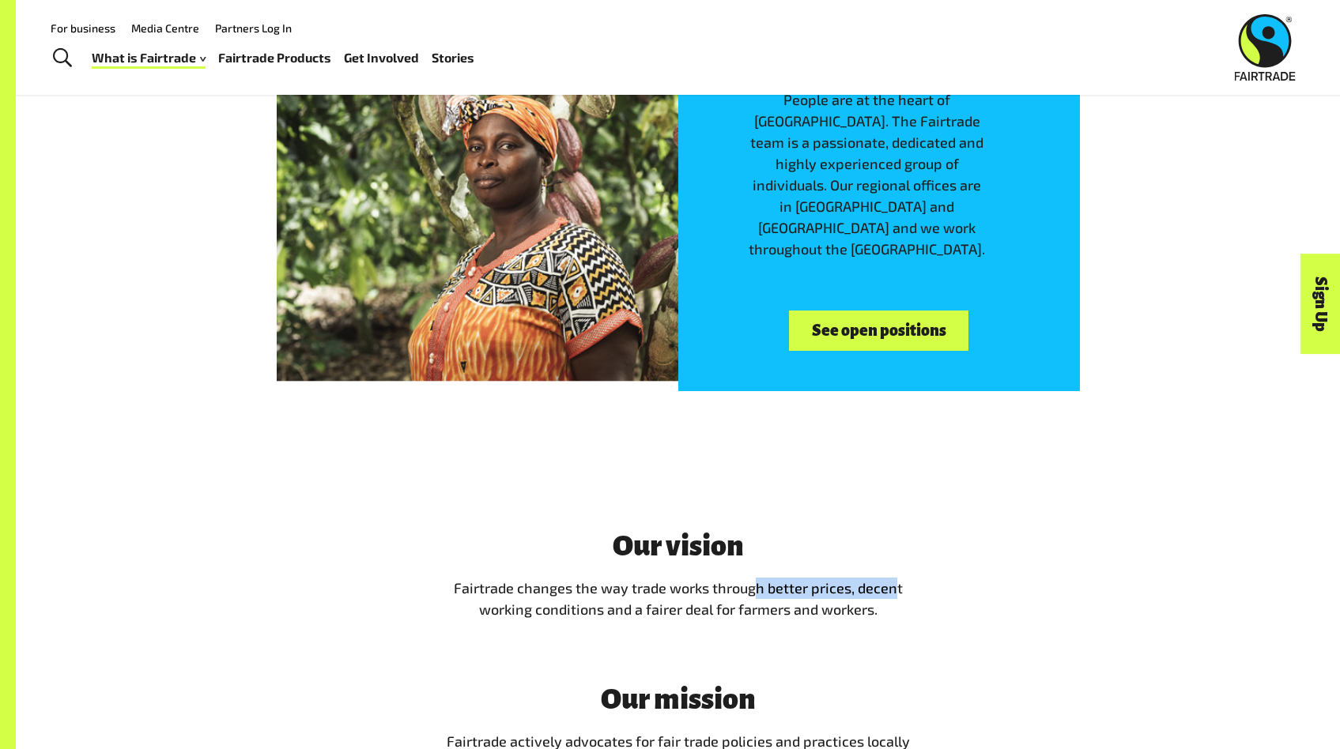
drag, startPoint x: 804, startPoint y: 594, endPoint x: 932, endPoint y: 593, distance: 128.0
click at [923, 593] on div "Our vision Fairtrade changes the way trade works through better prices, decent …" at bounding box center [678, 700] width 493 height 341
click at [932, 593] on div "Our vision Fairtrade changes the way trade works through better prices, decent …" at bounding box center [678, 700] width 986 height 341
drag, startPoint x: 913, startPoint y: 600, endPoint x: 467, endPoint y: 580, distance: 446.2
click at [516, 582] on div "Our vision Fairtrade changes the way trade works through better prices, decent …" at bounding box center [678, 700] width 493 height 341
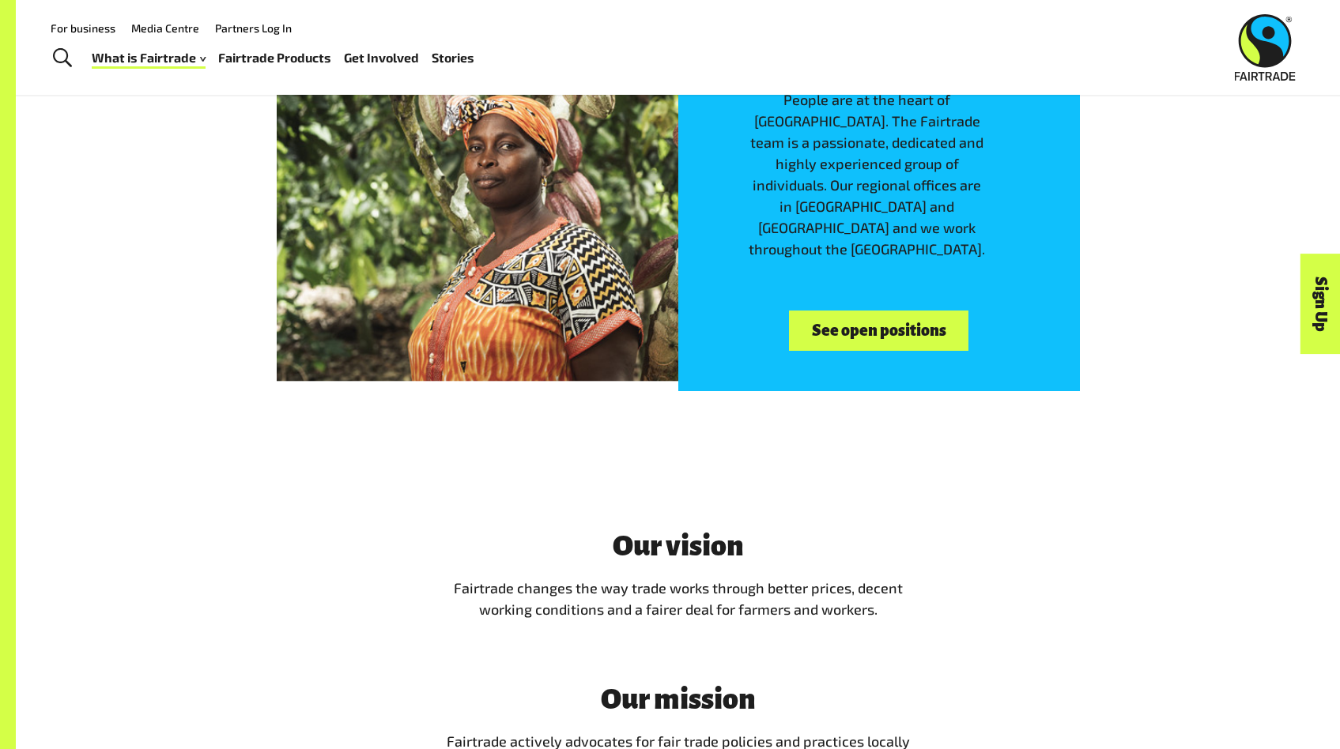
click at [467, 580] on p "Fairtrade changes the way trade works through better prices, decent working con…" at bounding box center [678, 599] width 474 height 43
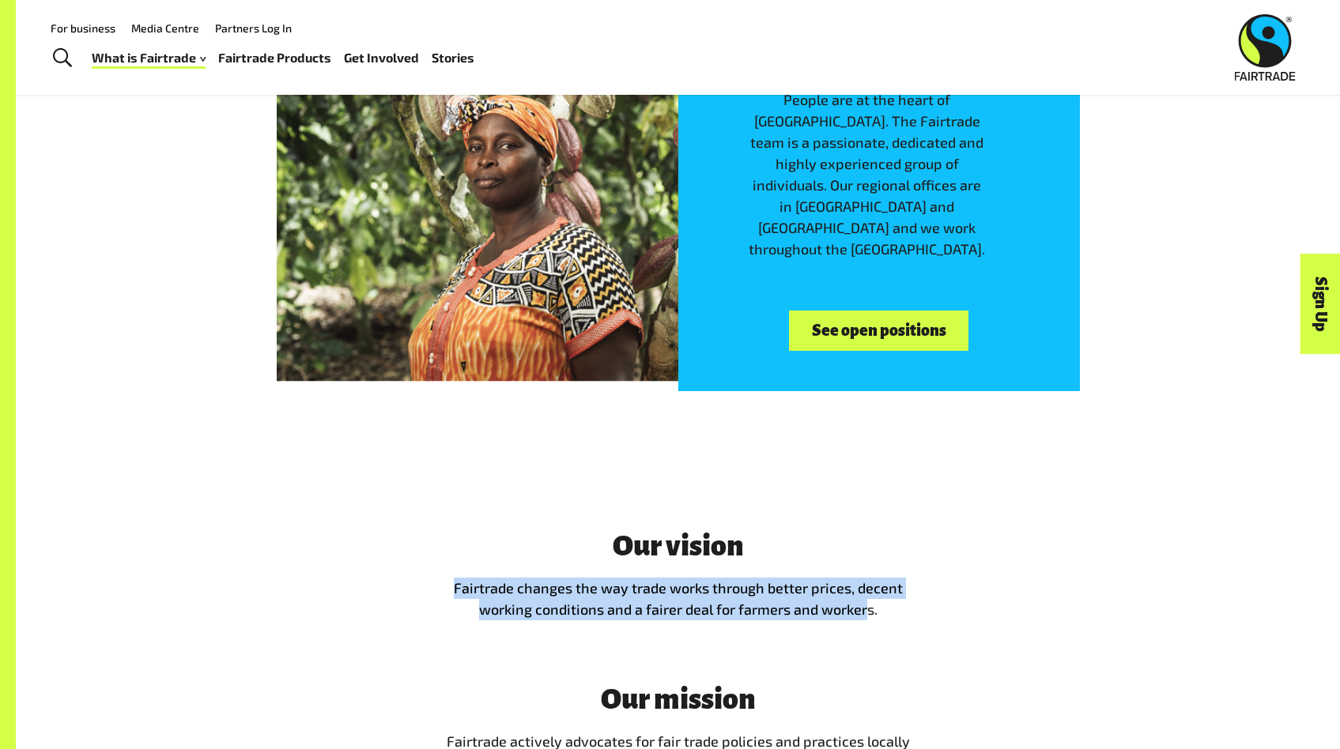
drag, startPoint x: 654, startPoint y: 597, endPoint x: 865, endPoint y: 612, distance: 212.3
click at [865, 612] on div "Our vision Fairtrade changes the way trade works through better prices, decent …" at bounding box center [678, 700] width 986 height 341
click at [865, 612] on span "Fairtrade changes the way trade works through better prices, decent working con…" at bounding box center [678, 598] width 449 height 39
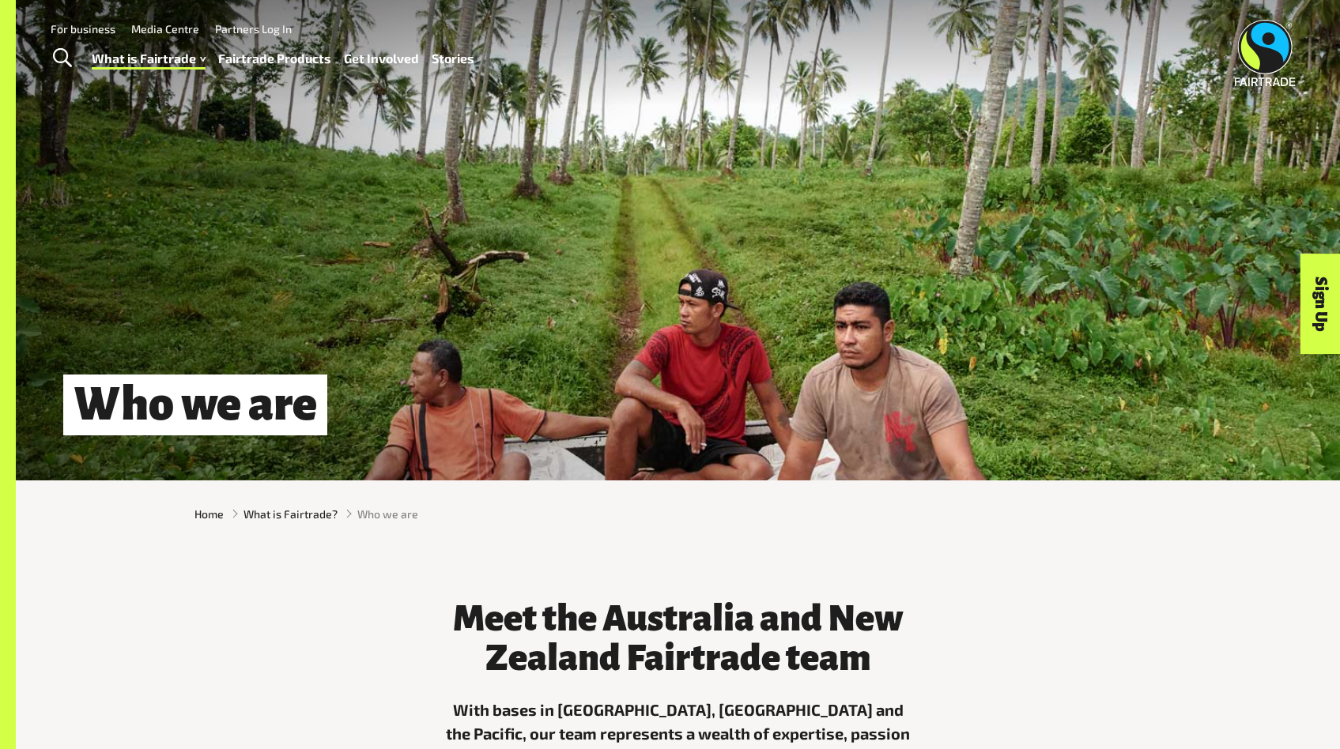
scroll to position [0, 0]
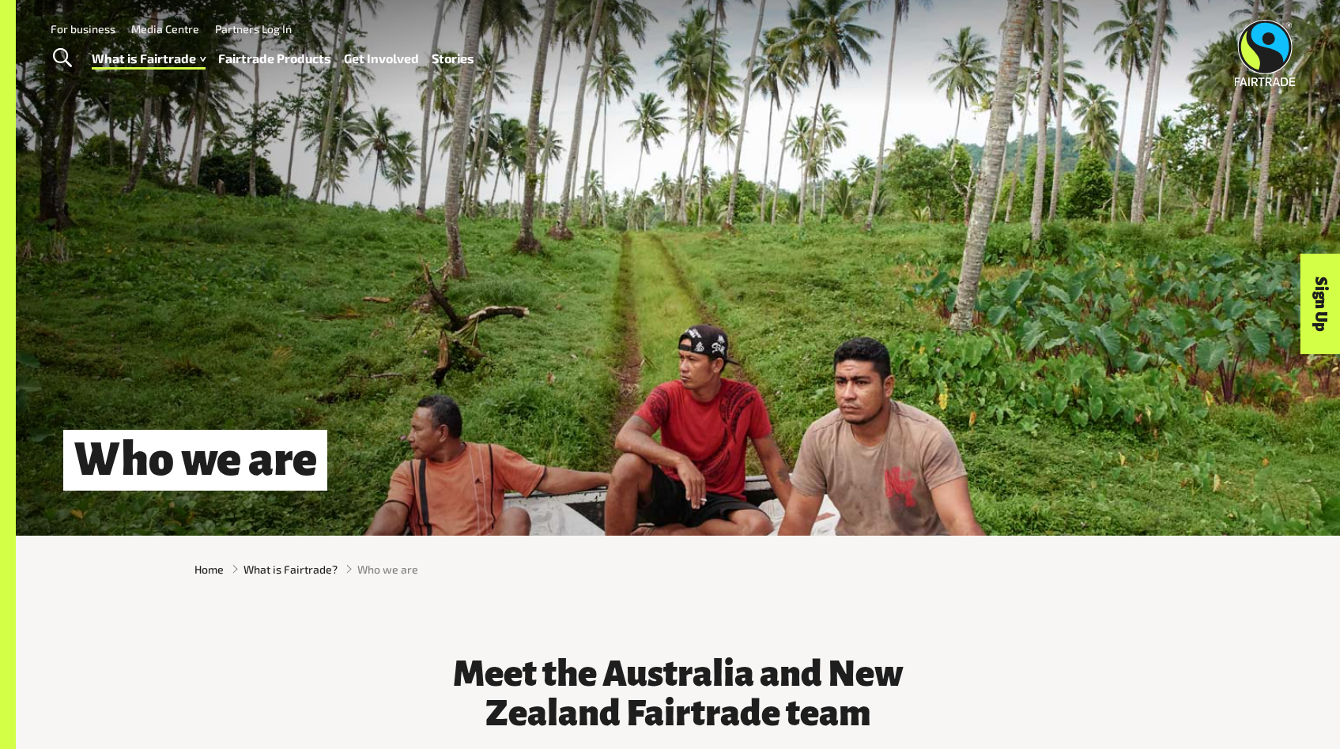
click at [839, 442] on div "Who we are" at bounding box center [678, 460] width 1324 height 55
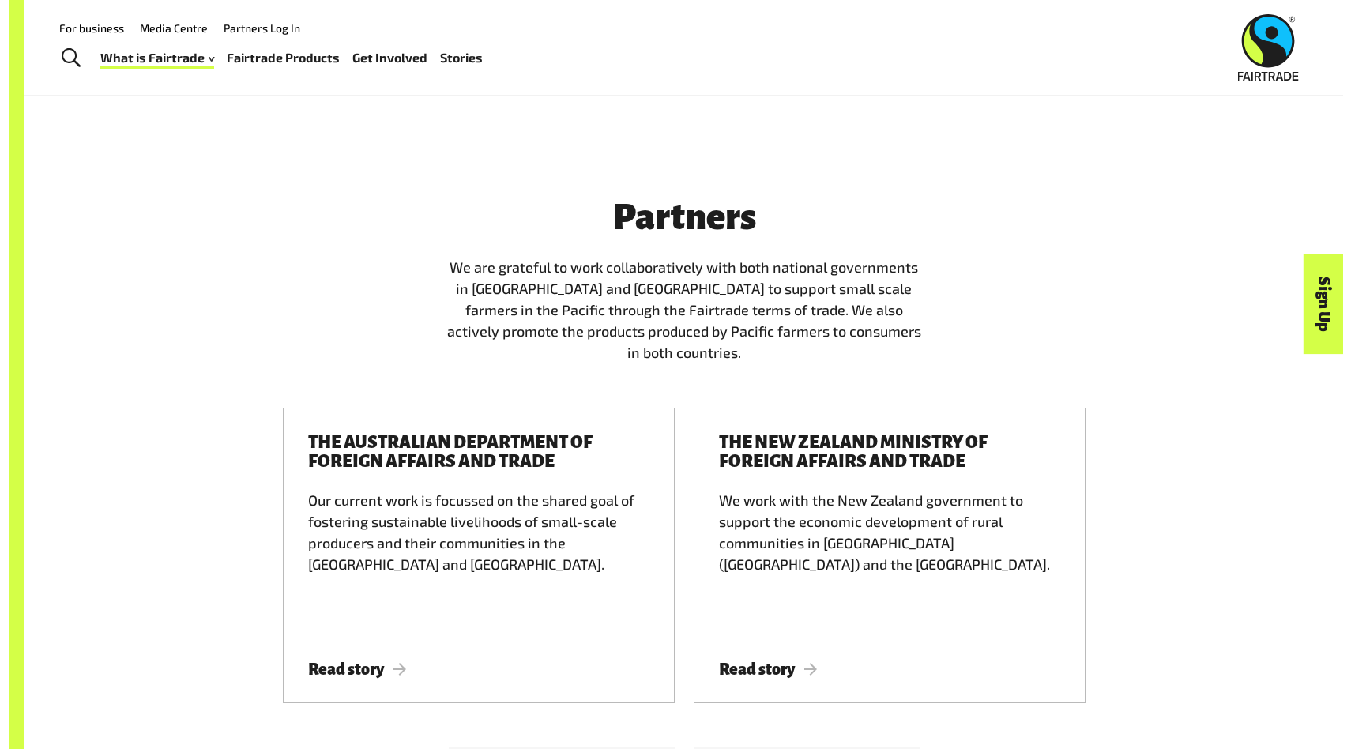
scroll to position [3318, 0]
